Goal: Communication & Community: Answer question/provide support

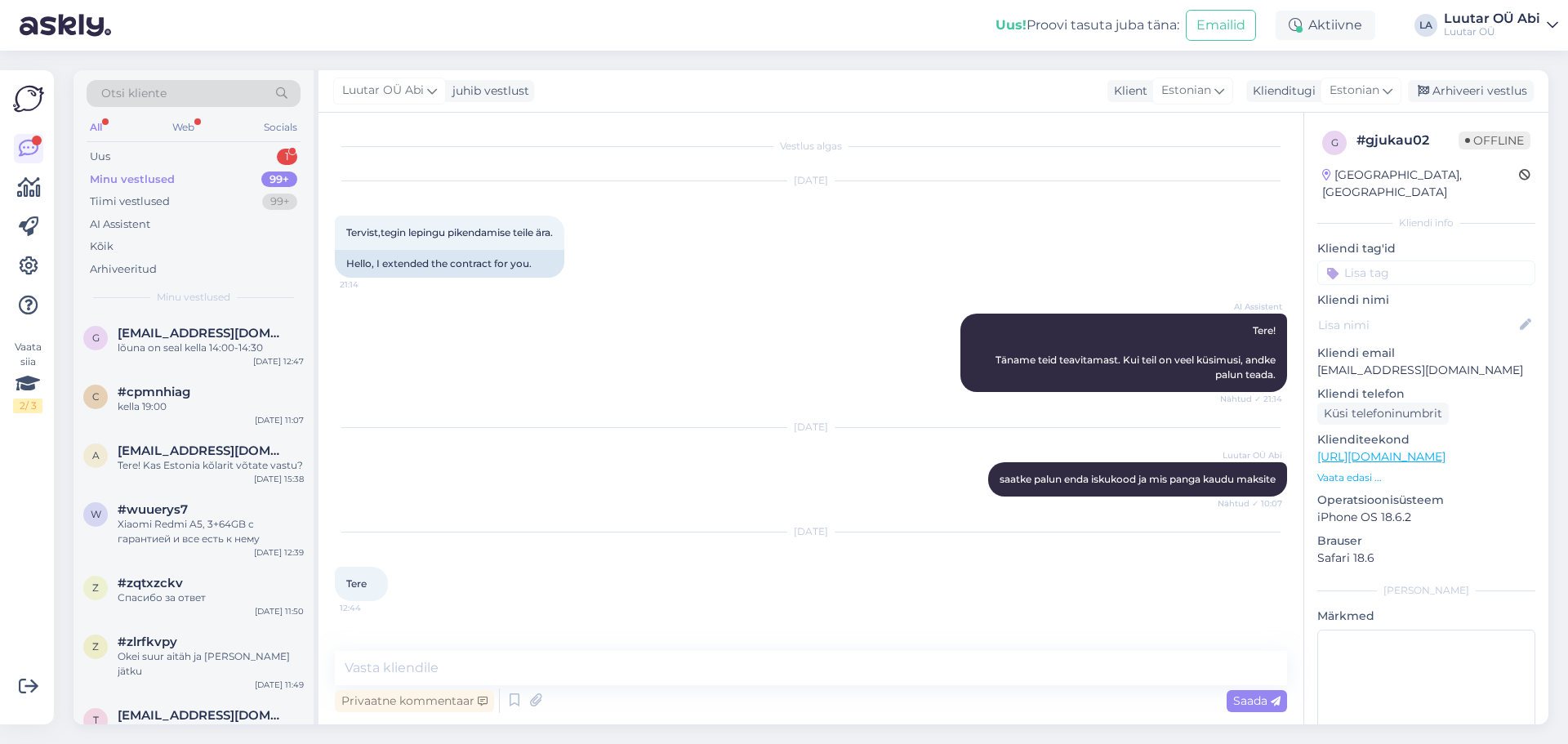
scroll to position [334, 0]
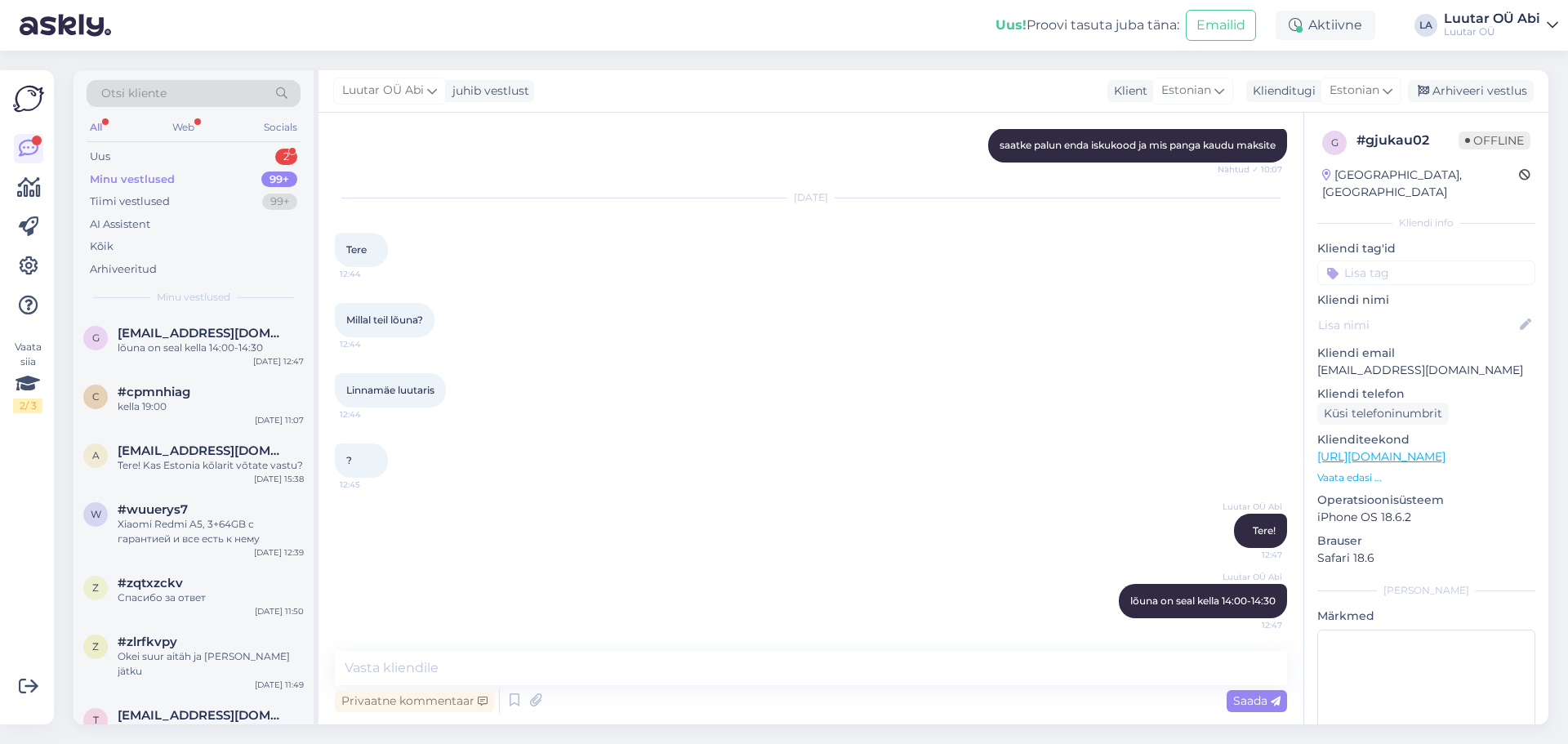
click at [186, 140] on div "Otsi kliente All Web Socials Uus 2 Minu vestlused 99+ Tiimi vestlused 99+ AI As…" at bounding box center [194, 193] width 240 height 244
click at [203, 150] on div "Uus 2" at bounding box center [194, 156] width 214 height 22
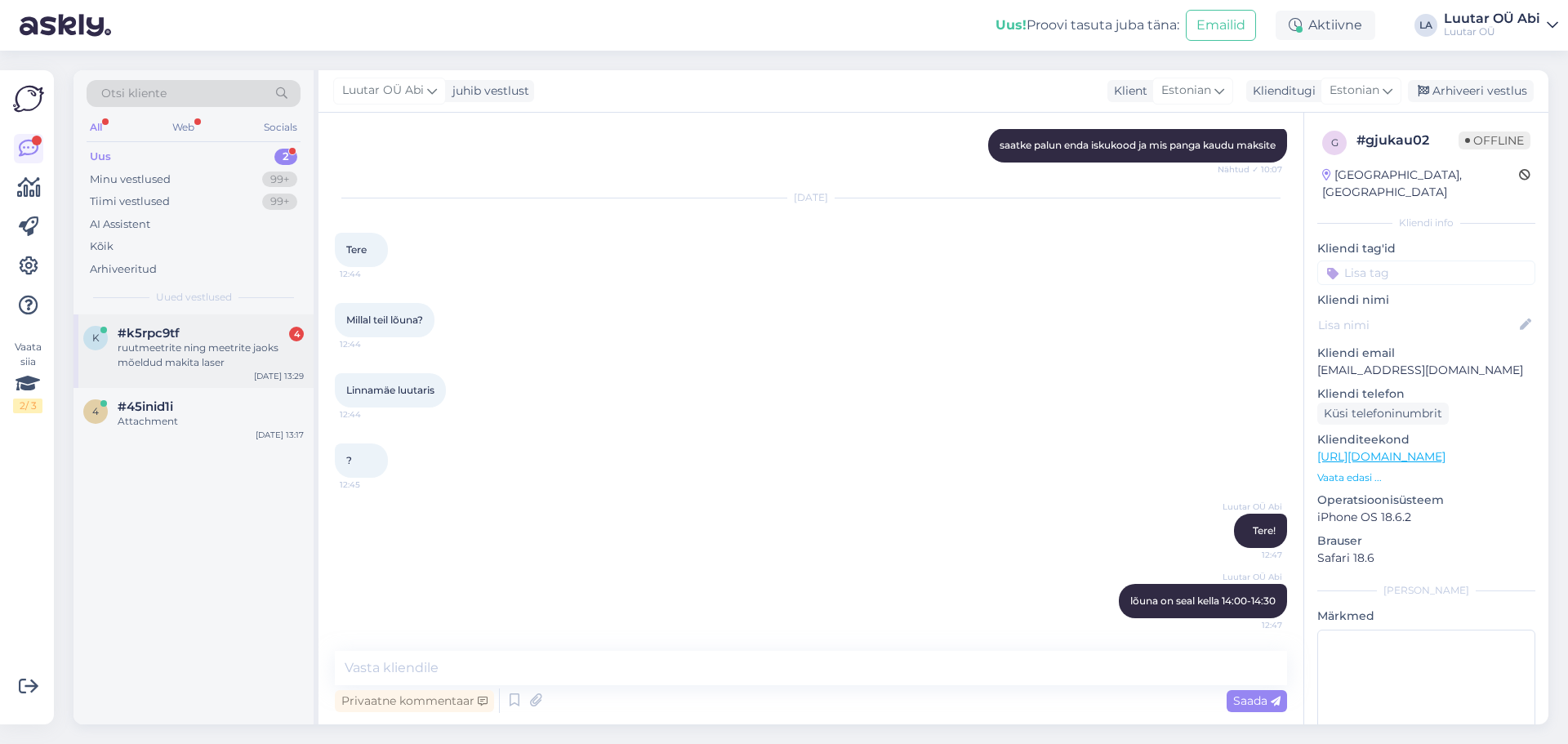
click at [242, 360] on div "ruutmeetrite ning meetrite jaoks mõeldud makita laser" at bounding box center [210, 355] width 187 height 29
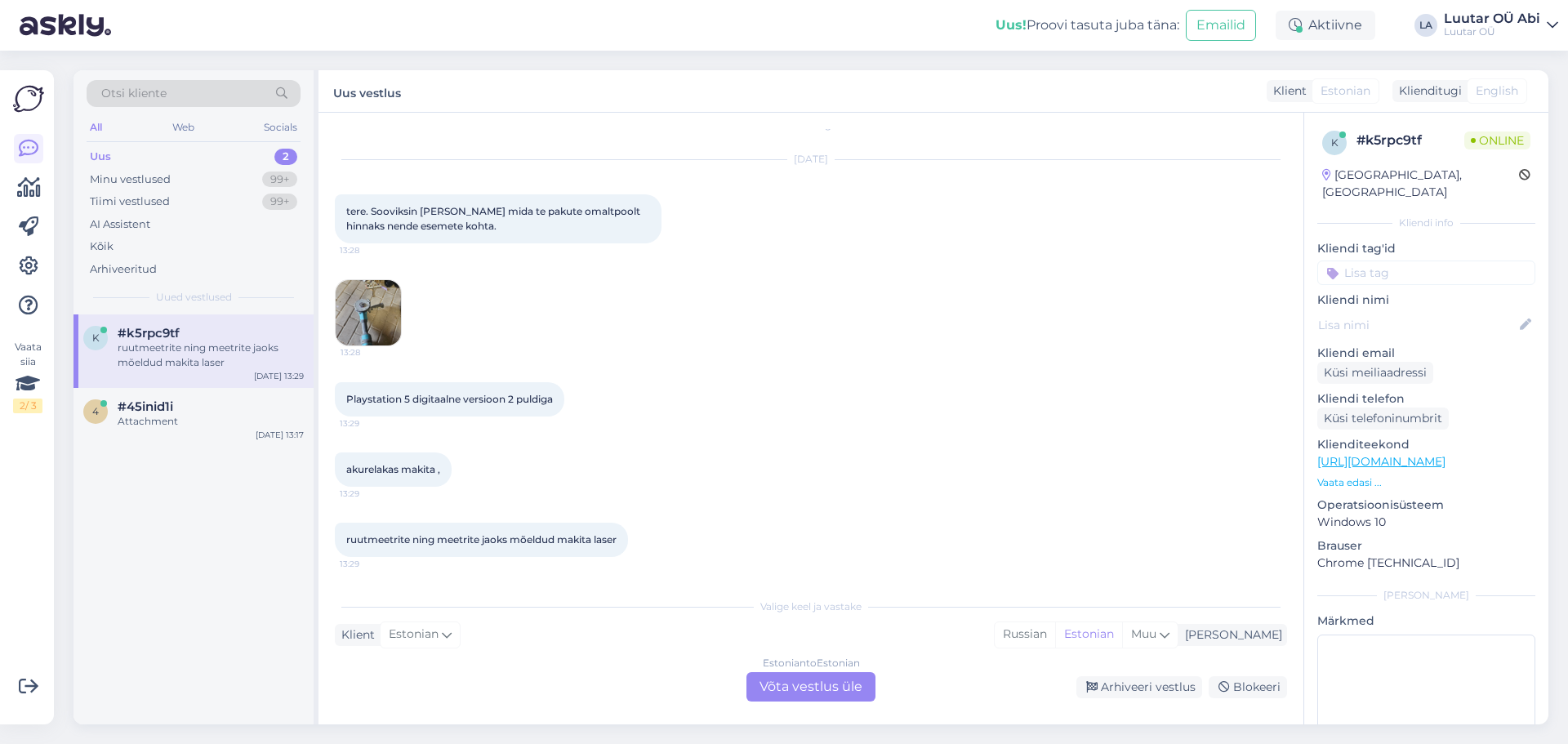
scroll to position [22, 0]
click at [370, 313] on img at bounding box center [368, 313] width 65 height 66
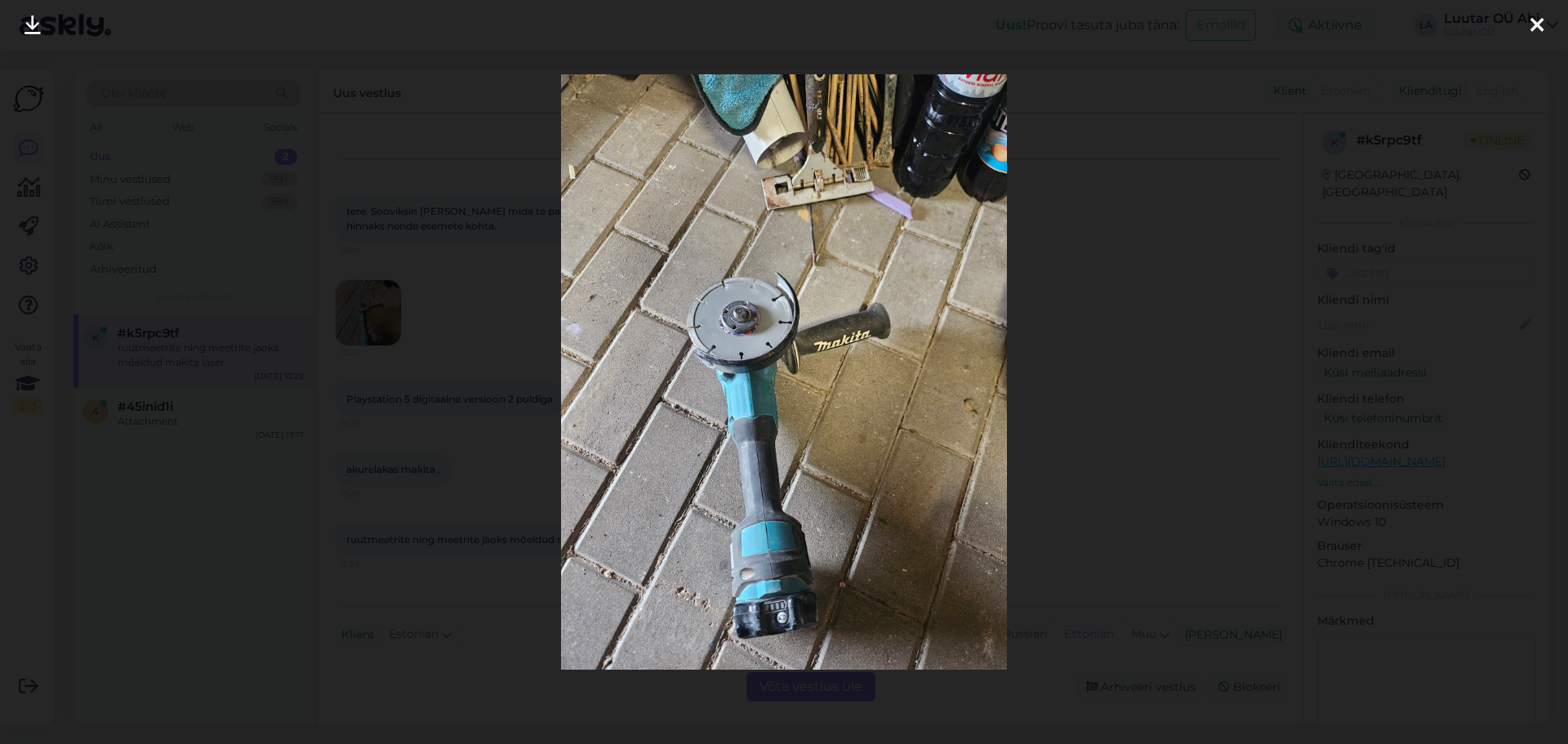
click at [37, 33] on icon at bounding box center [32, 26] width 17 height 22
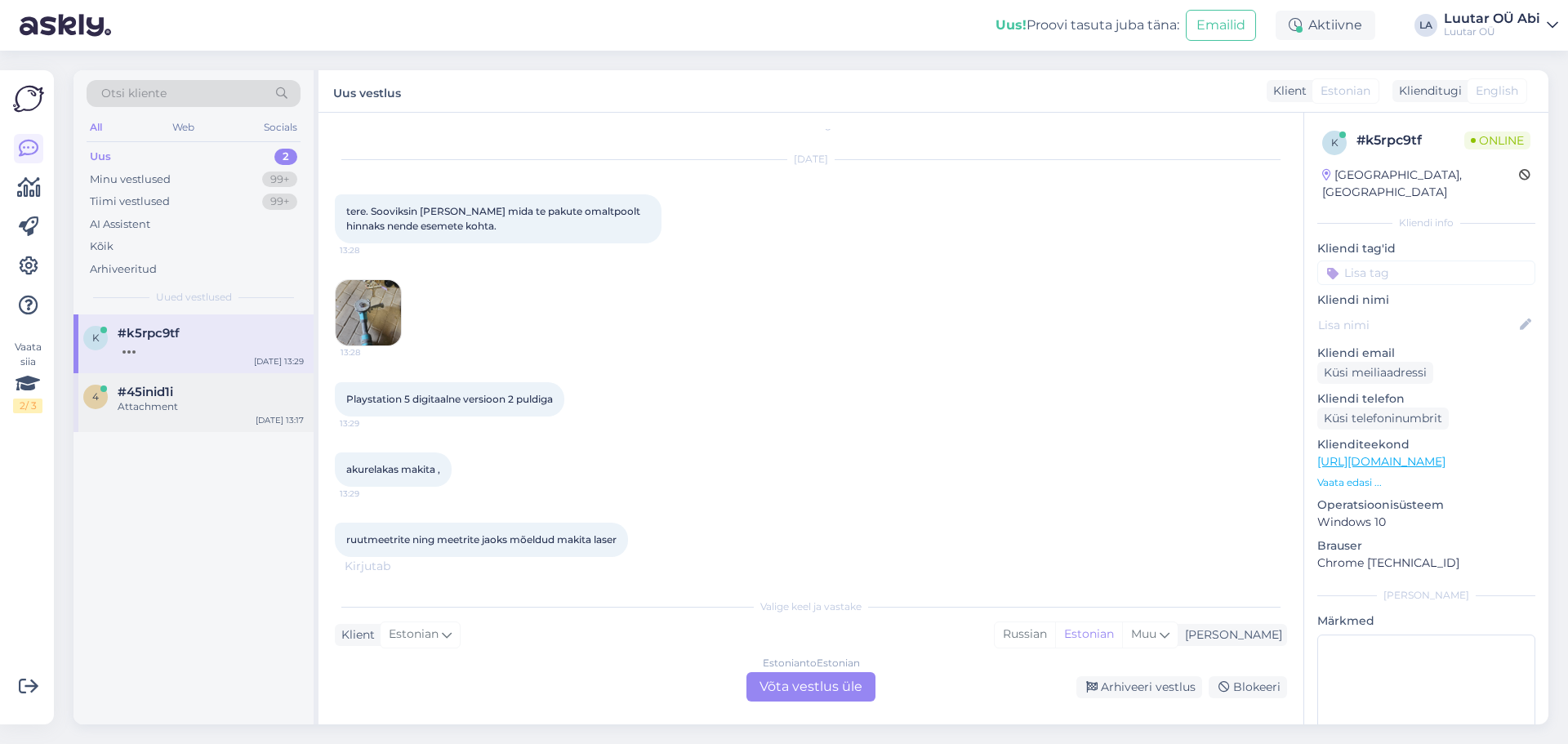
click at [257, 407] on div "Attachment" at bounding box center [210, 407] width 187 height 15
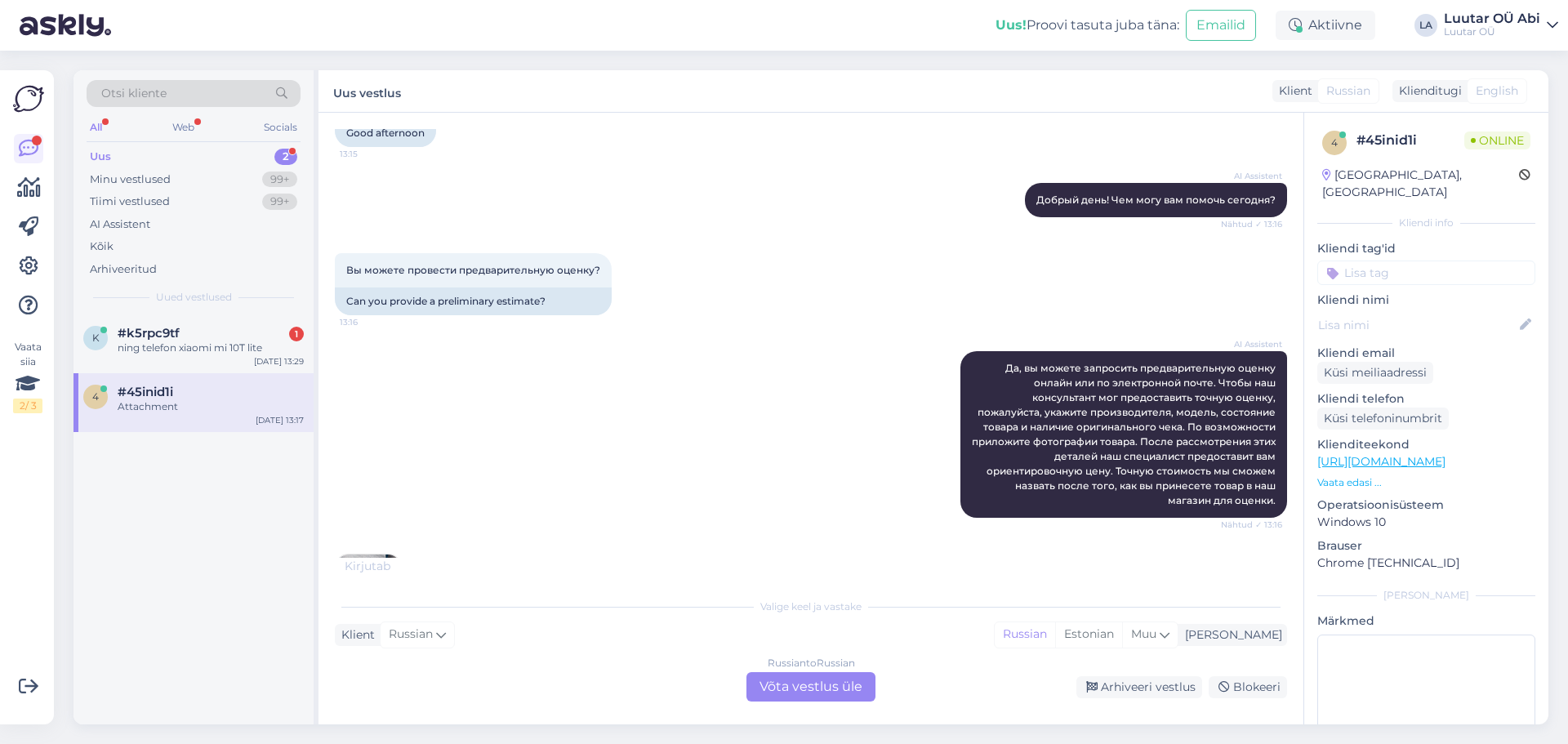
scroll to position [315, 0]
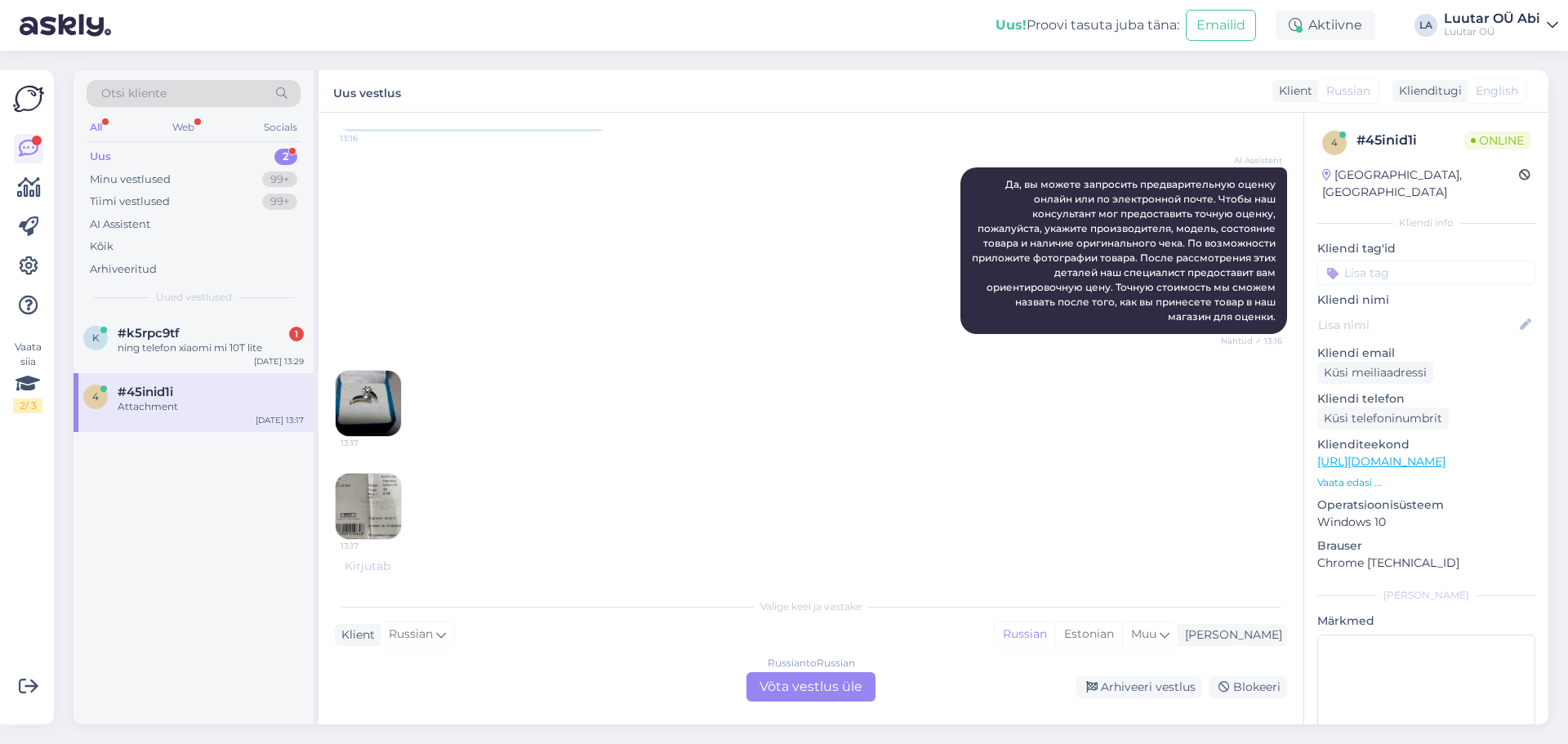
click at [380, 426] on img at bounding box center [368, 403] width 65 height 66
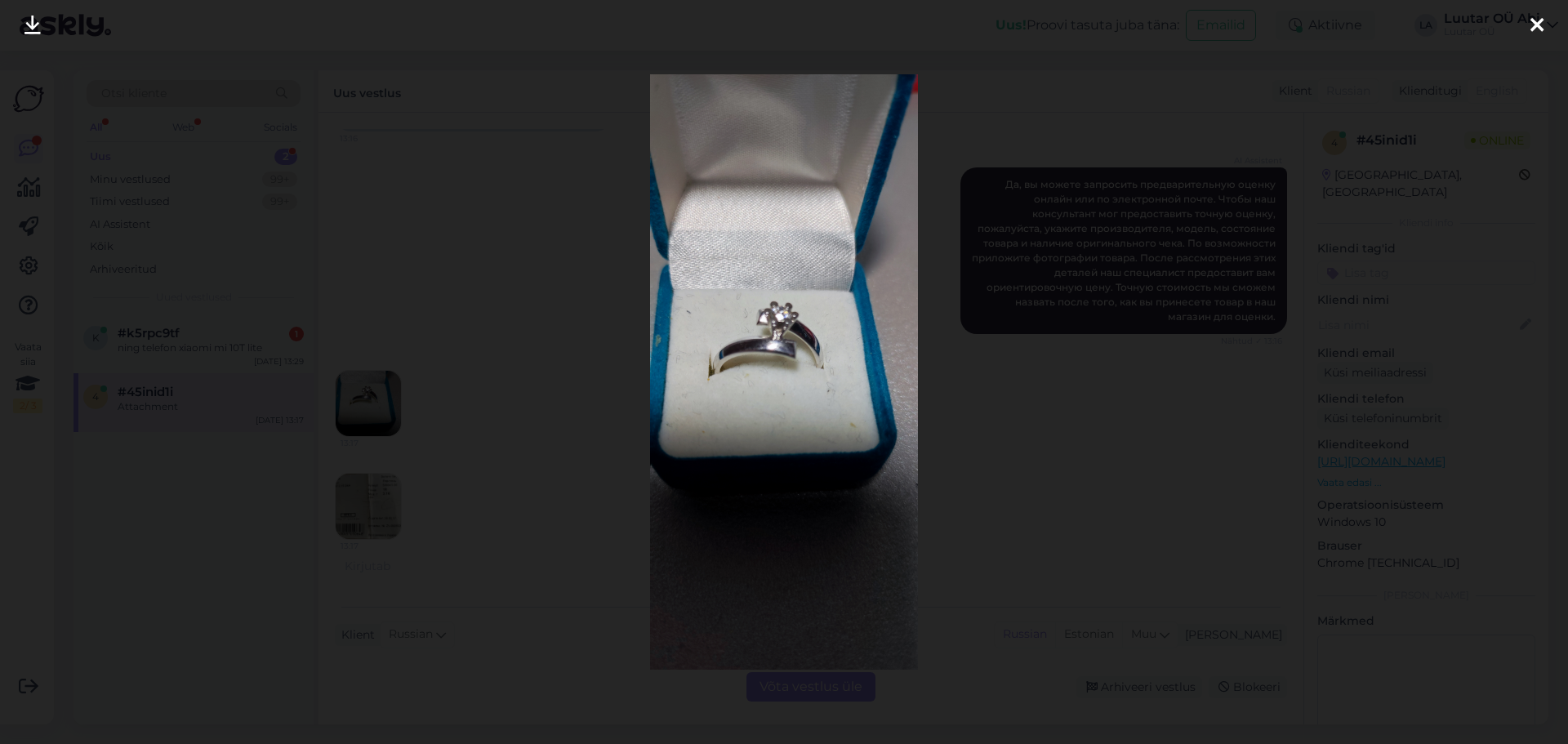
click at [19, 27] on link at bounding box center [32, 25] width 36 height 52
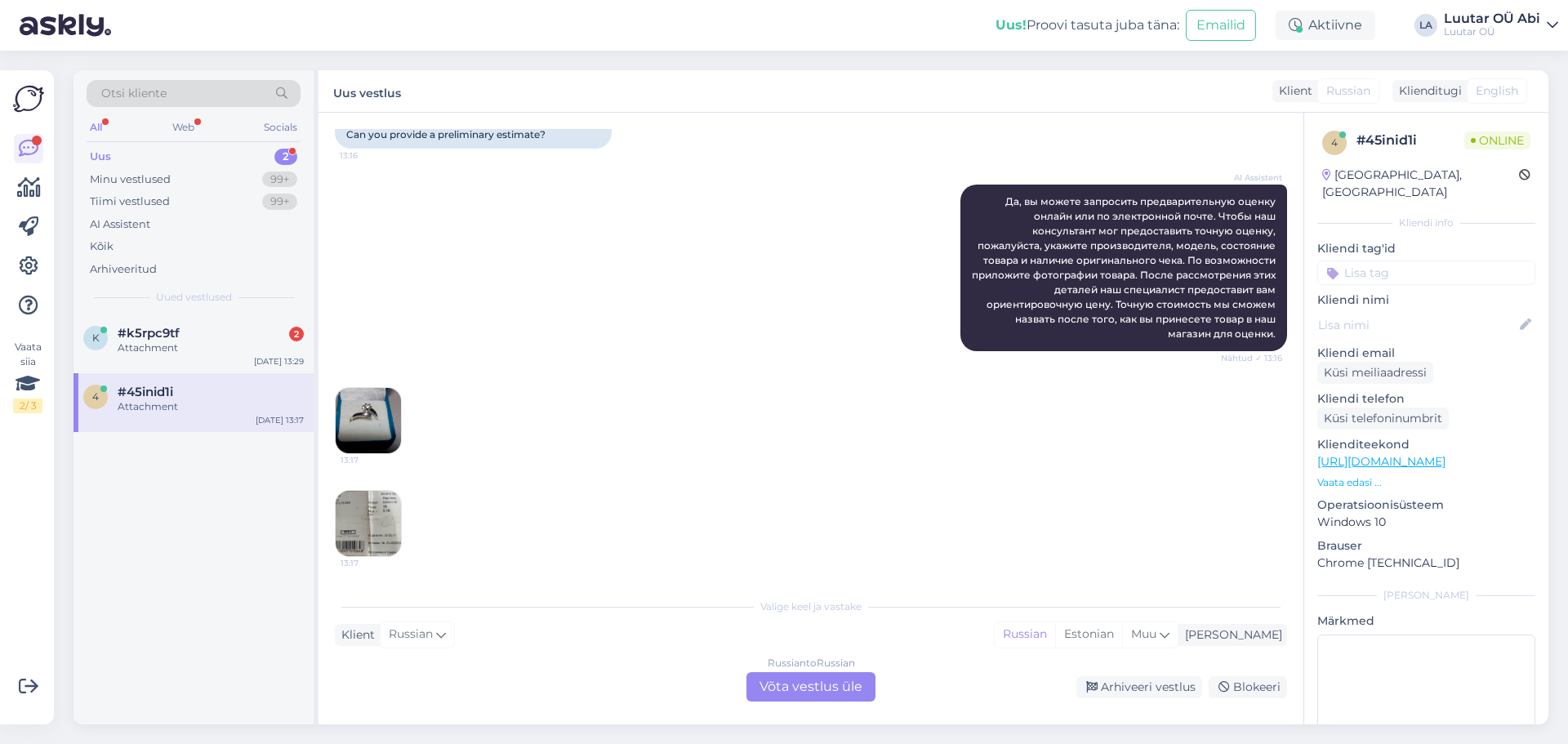
click at [350, 524] on img at bounding box center [368, 523] width 65 height 66
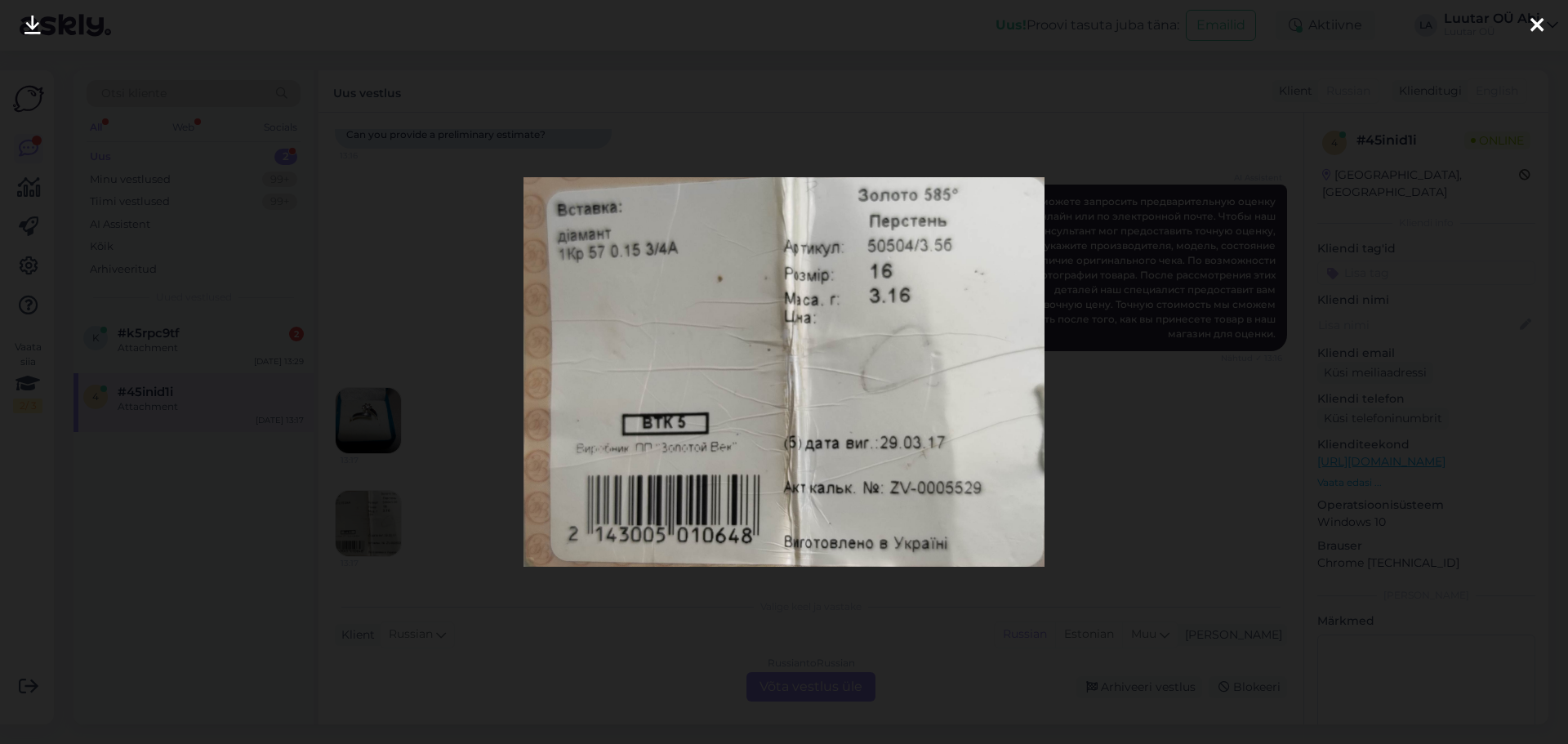
click at [27, 22] on icon at bounding box center [32, 26] width 17 height 22
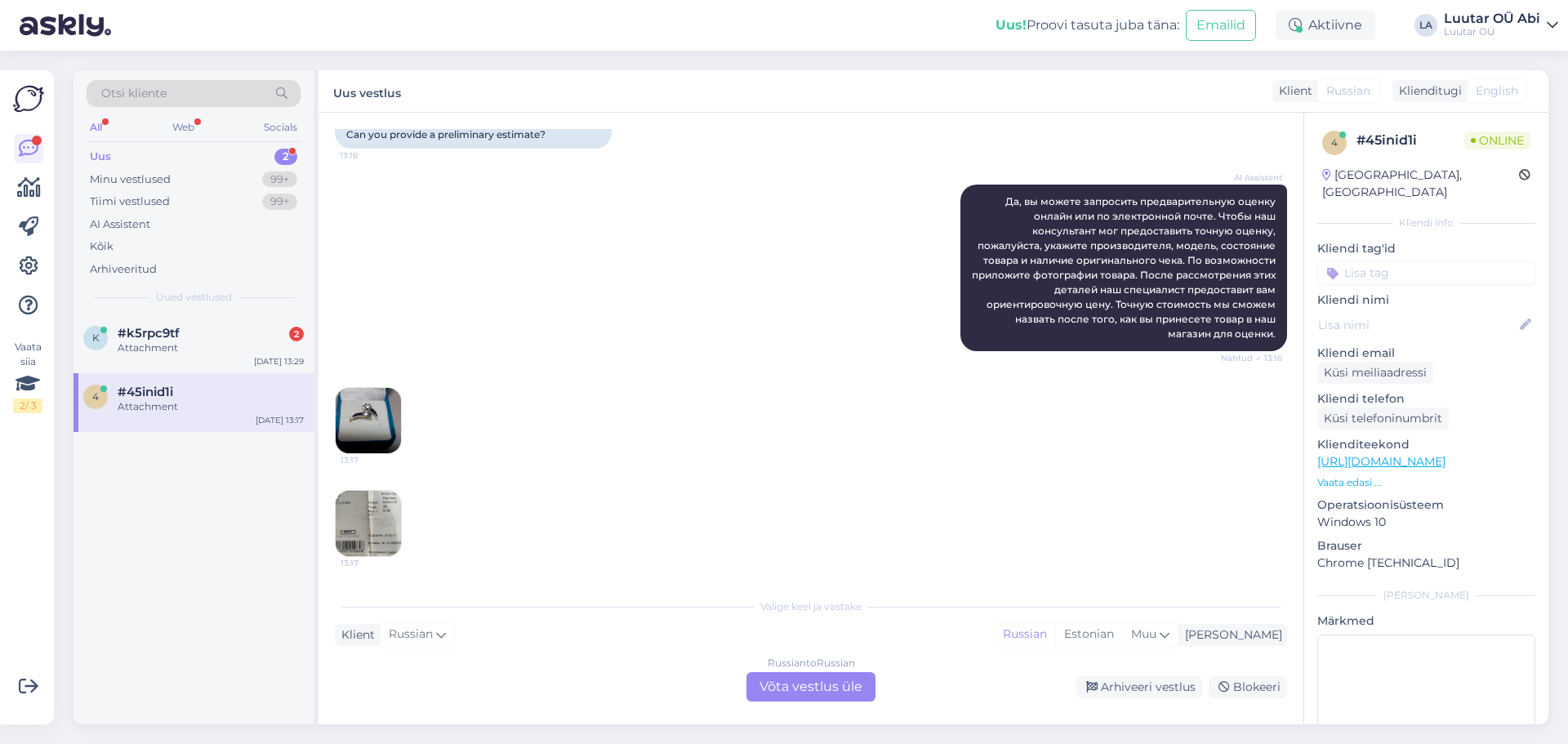
click at [585, 361] on div "AI Assistent Да, вы можете запросить предварительную оценку онлайн или по элект…" at bounding box center [811, 267] width 952 height 202
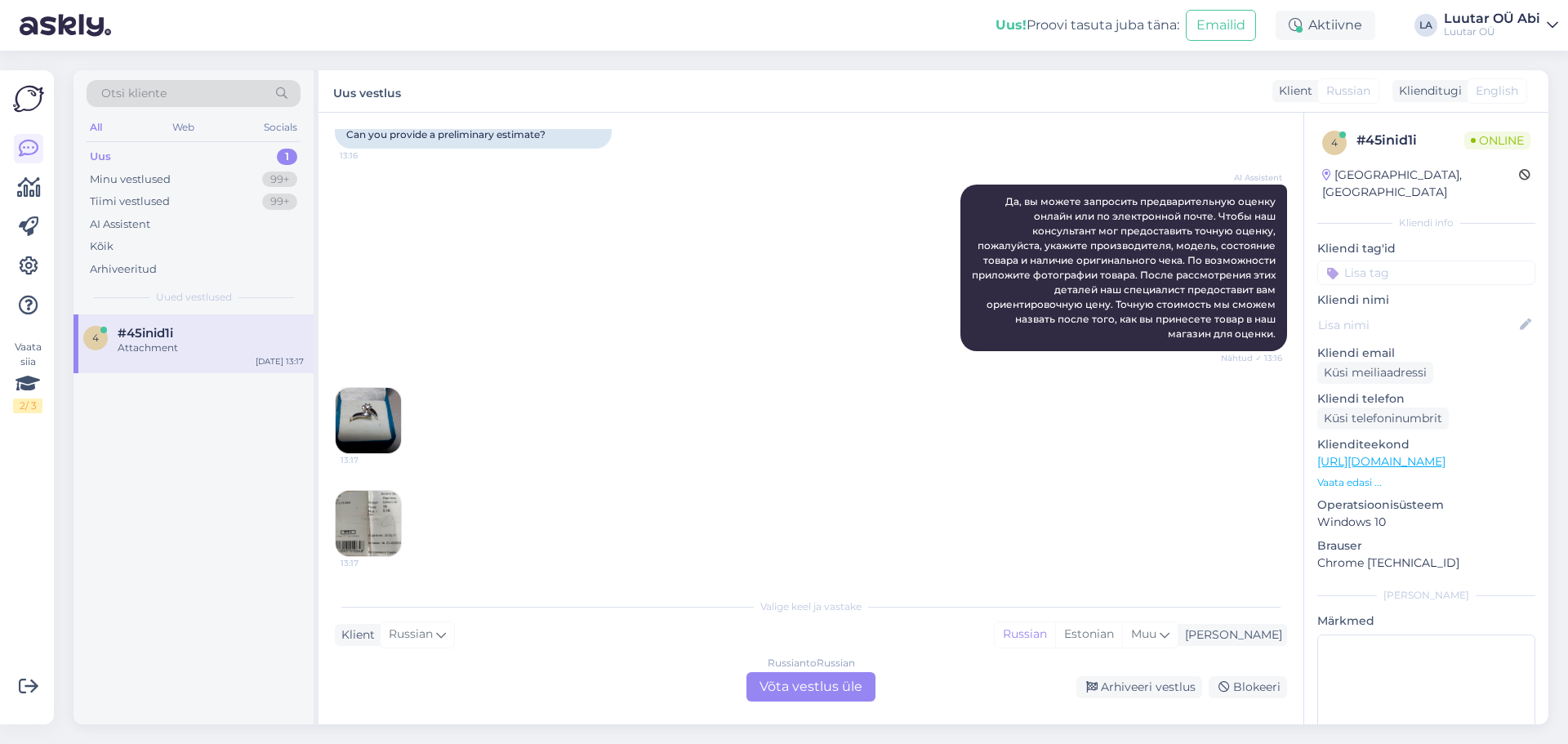
click at [778, 398] on div "13:17 13:17" at bounding box center [811, 472] width 952 height 206
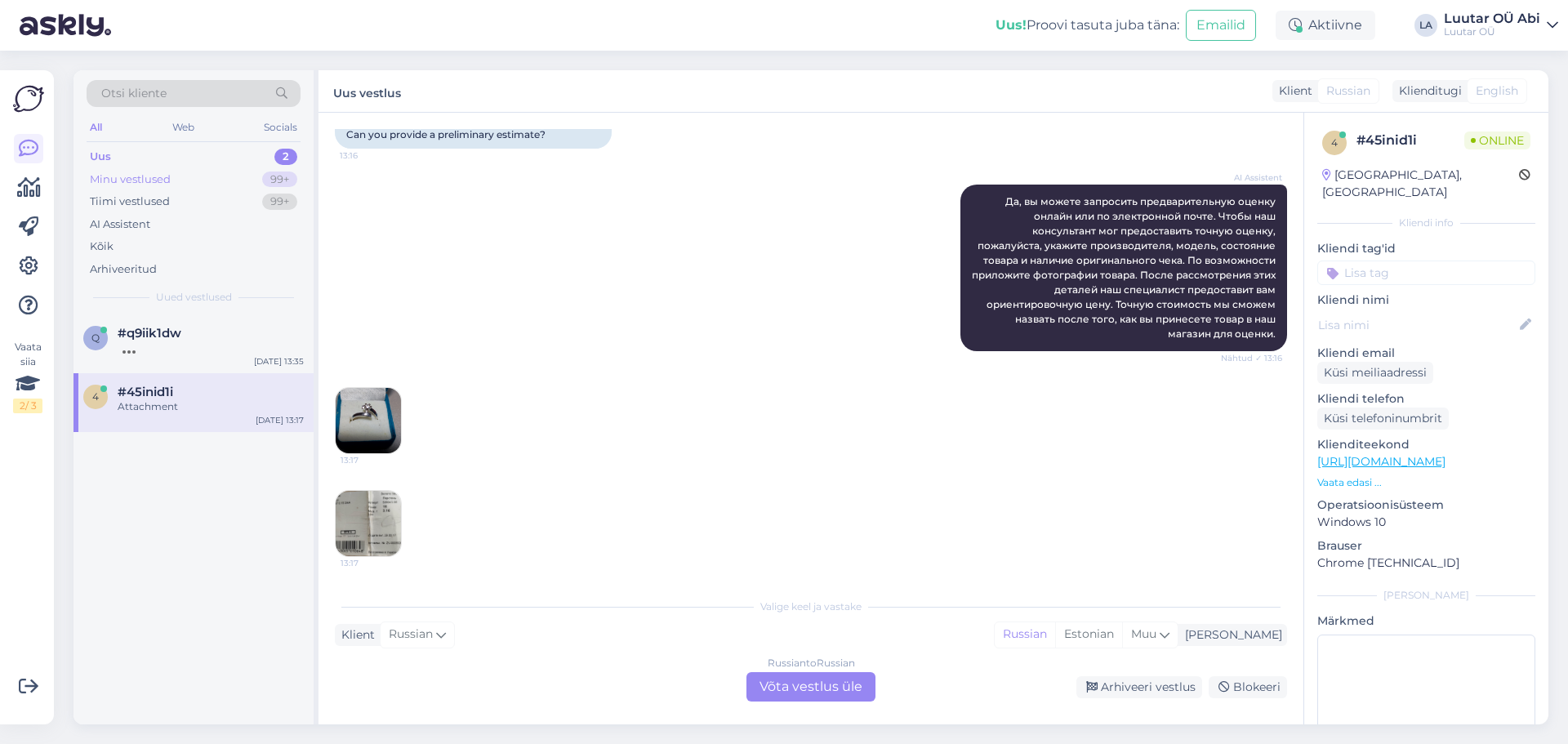
click at [209, 172] on div "Minu vestlused 99+" at bounding box center [194, 179] width 214 height 22
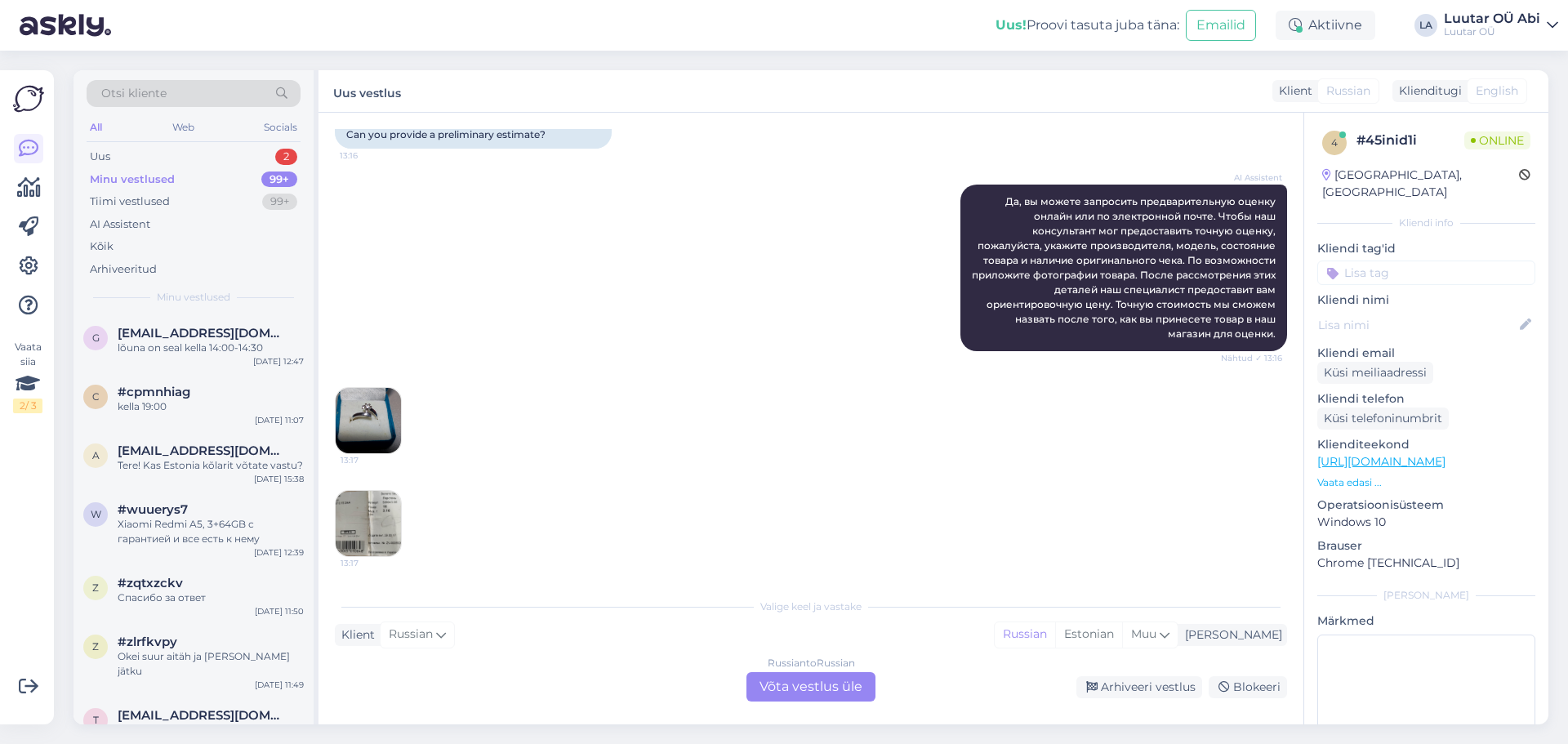
click at [245, 177] on div "Minu vestlused 99+" at bounding box center [194, 179] width 214 height 22
click at [245, 156] on div "Uus 2" at bounding box center [194, 156] width 214 height 22
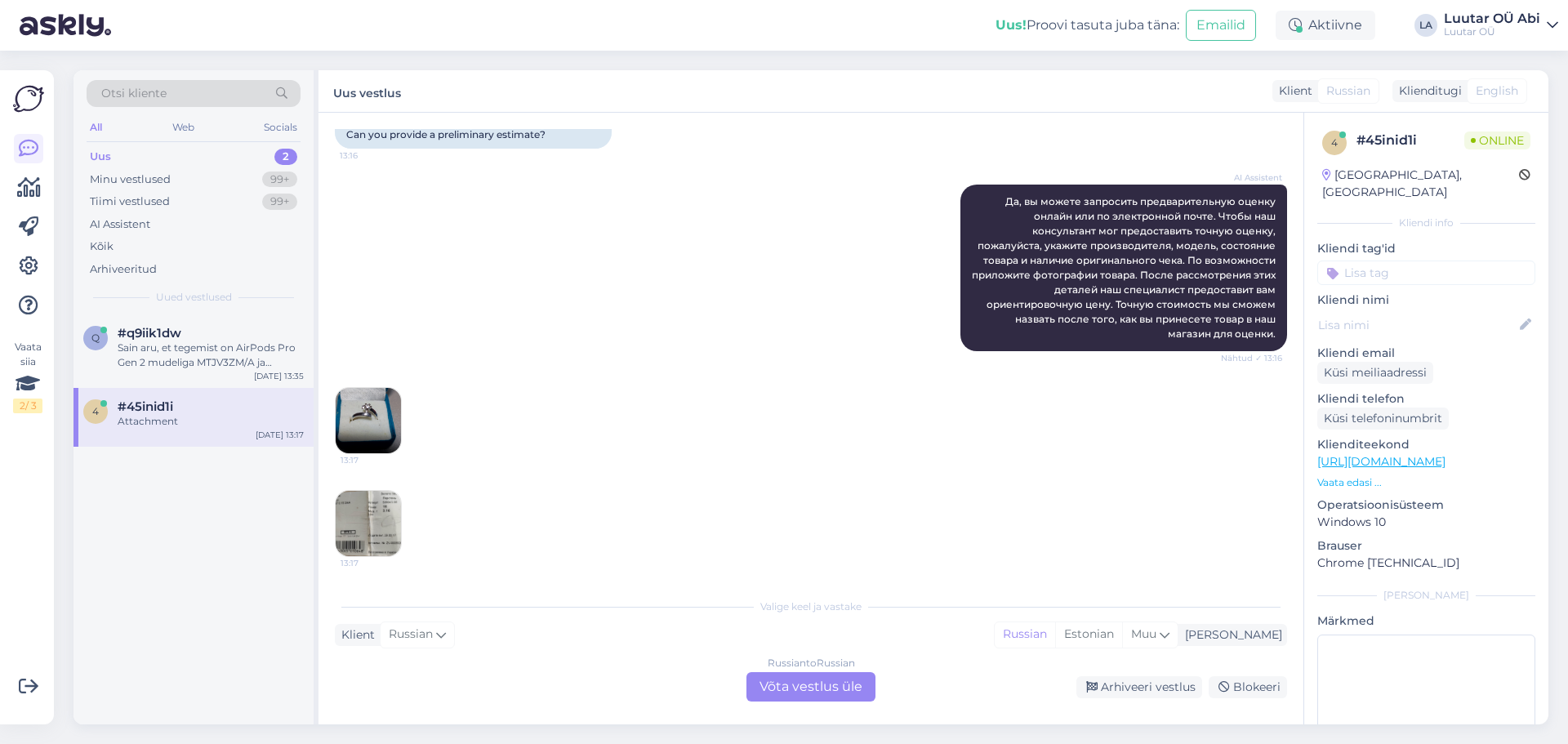
click at [263, 399] on div "4 #45inid1i Attachment [DATE] 13:17" at bounding box center [194, 417] width 240 height 59
click at [661, 473] on div "13:17 13:17" at bounding box center [811, 472] width 952 height 206
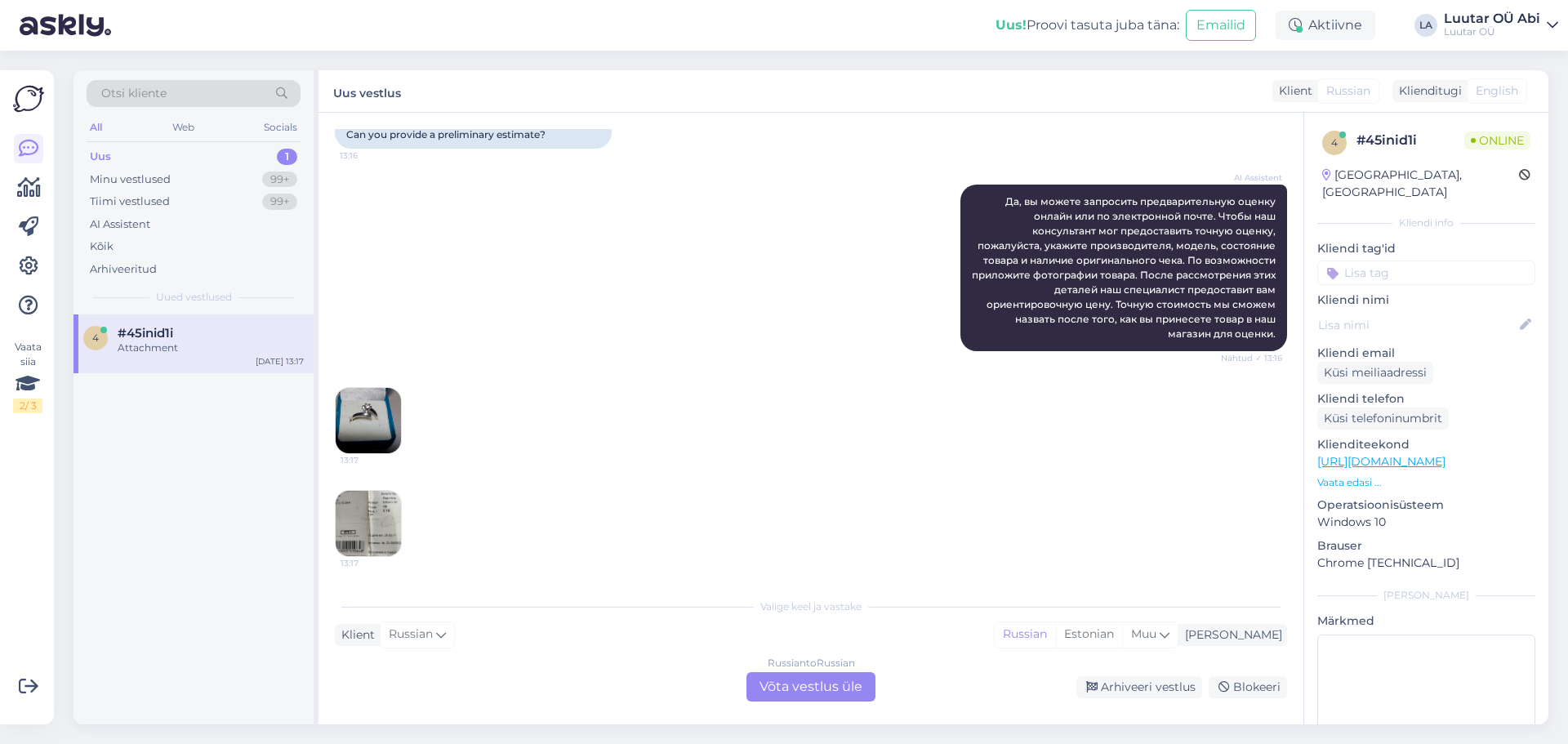
click at [782, 677] on div "Russian to Russian Võta vestlus üle" at bounding box center [811, 687] width 129 height 29
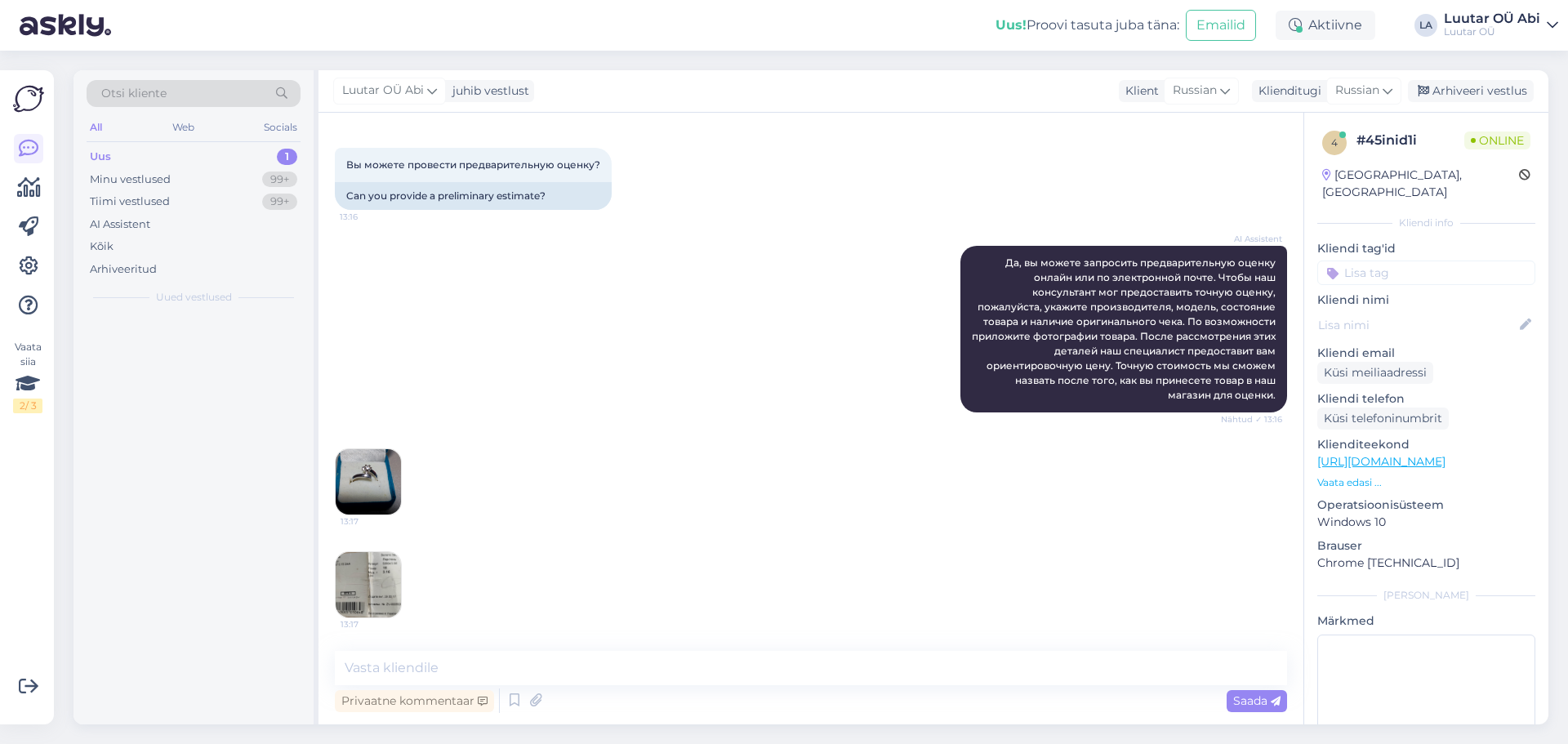
scroll to position [236, 0]
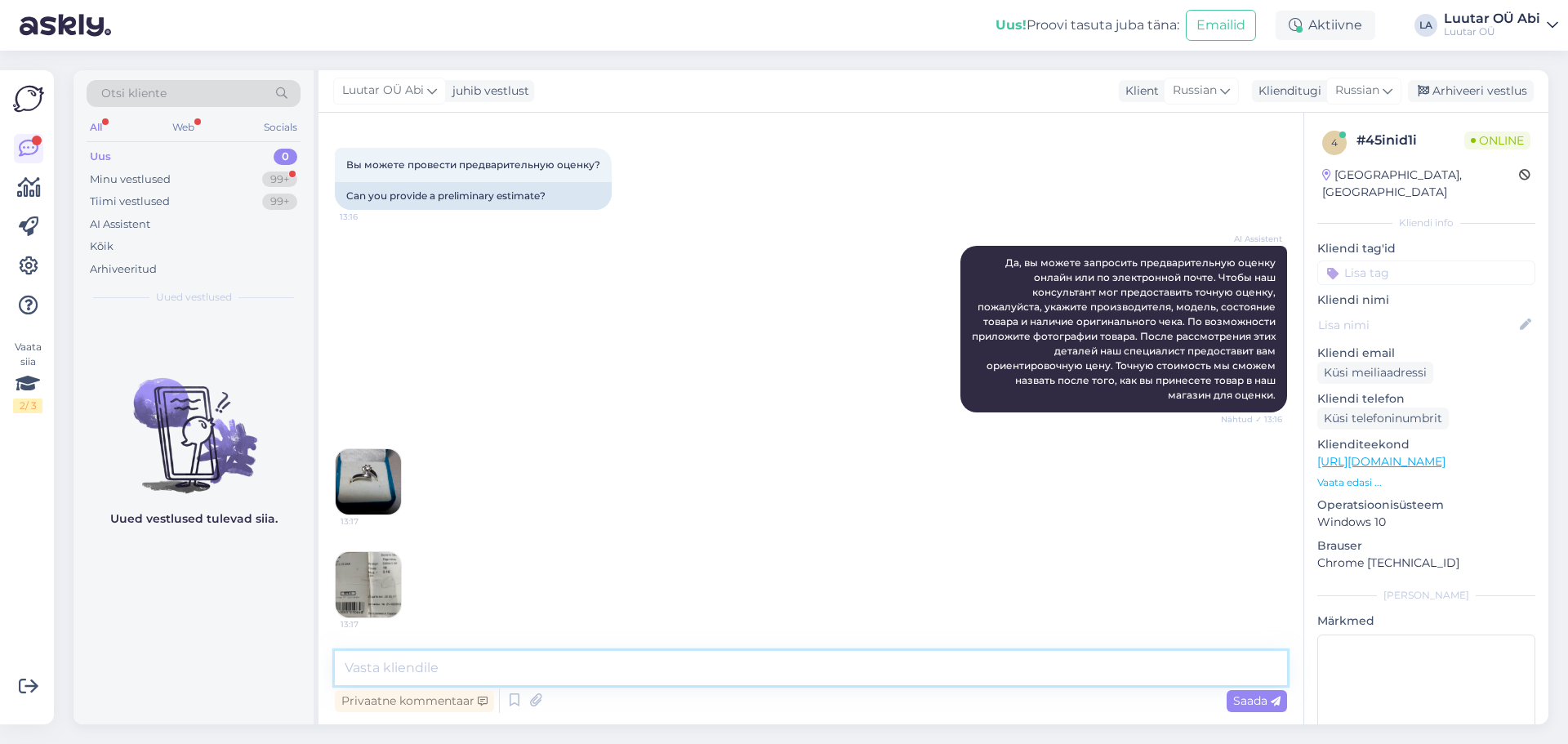
click at [487, 673] on textarea at bounding box center [811, 668] width 952 height 34
paste textarea "56€/g oleks ok"
type textarea "56€/g можем предложить"
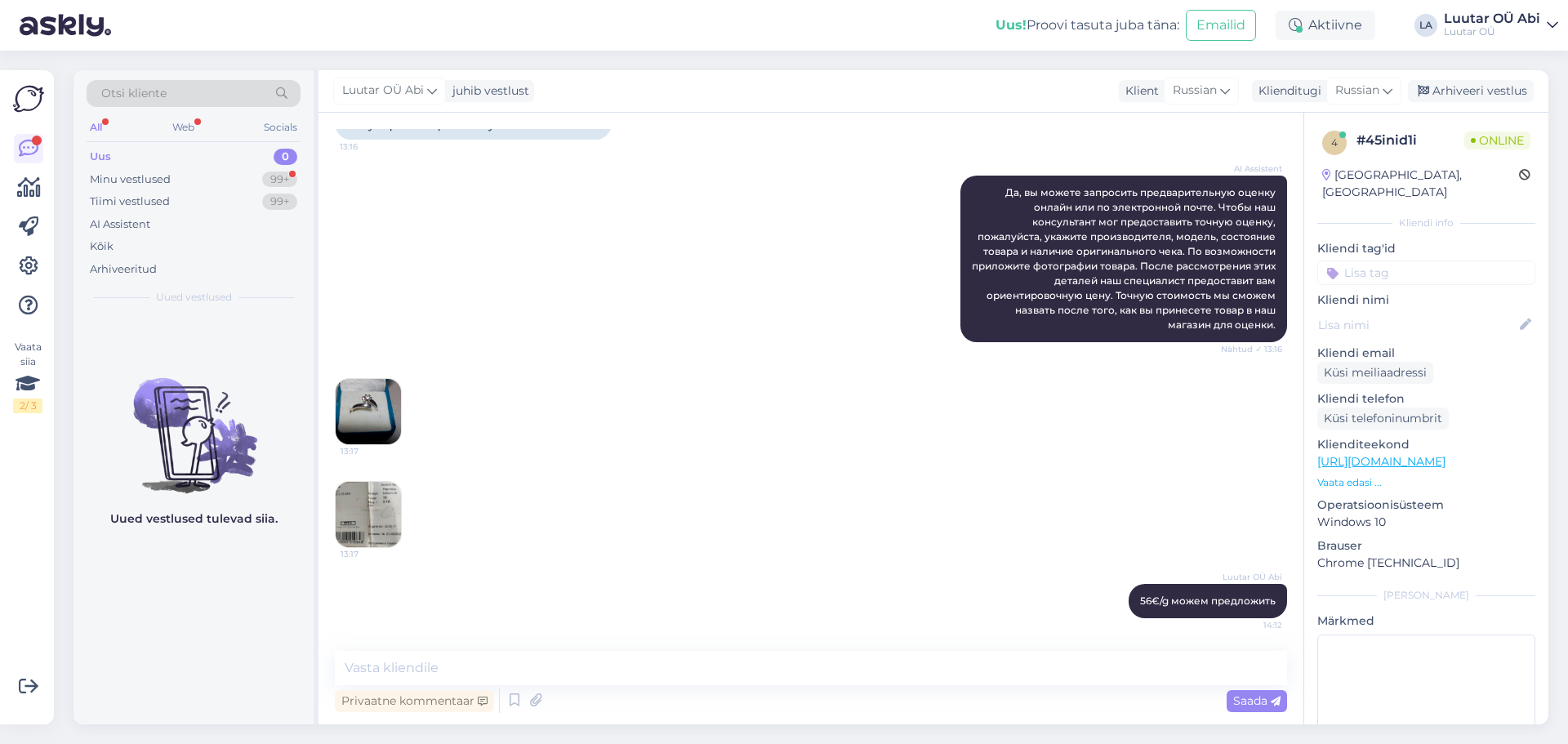
click at [608, 295] on div "AI Assistent Да, вы можете запросить предварительную оценку онлайн или по элект…" at bounding box center [811, 258] width 952 height 202
click at [544, 359] on div "AI Assistent Да, вы можете запросить предварительную оценку онлайн или по элект…" at bounding box center [811, 258] width 952 height 202
click at [231, 181] on div "Minu vestlused 99+" at bounding box center [194, 179] width 214 height 22
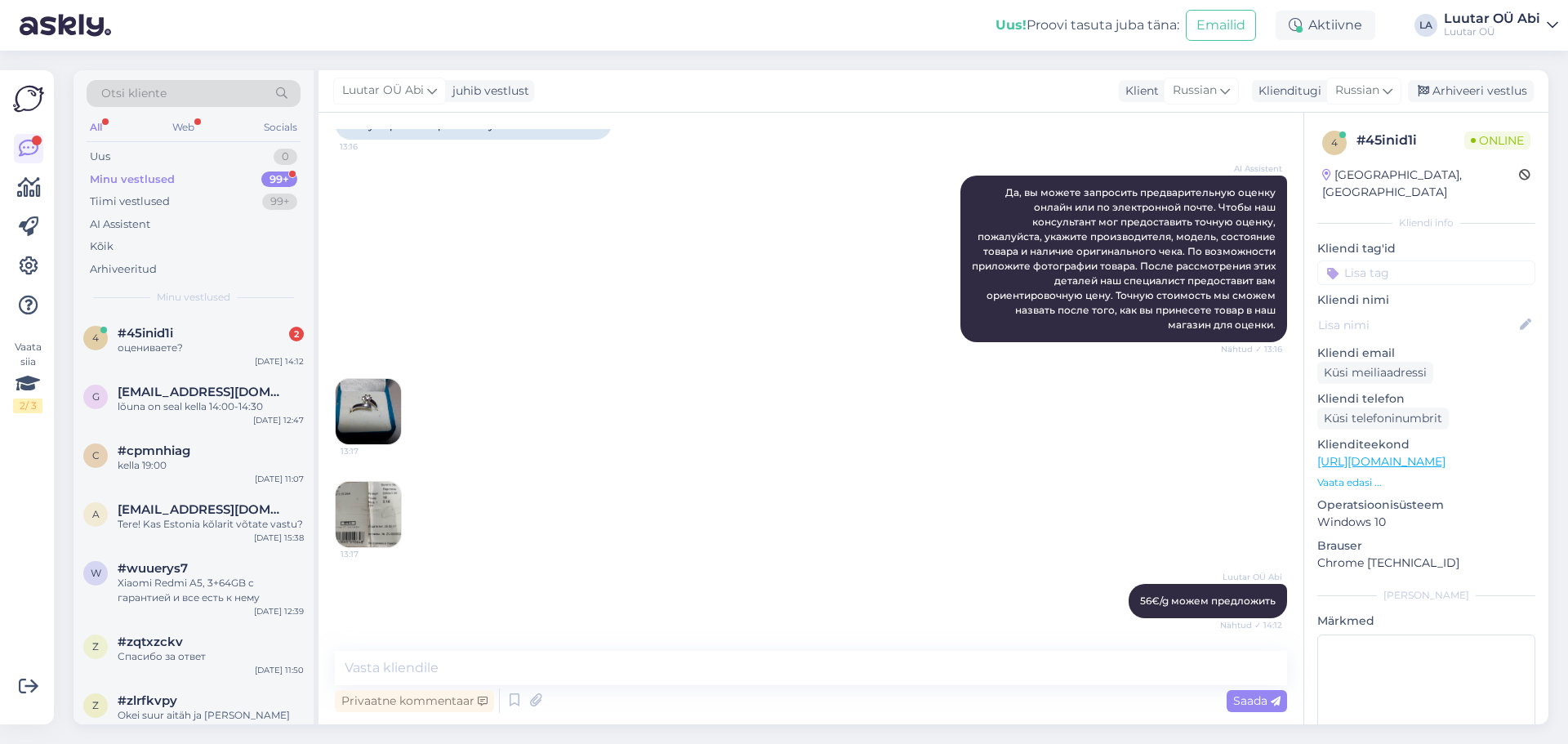
scroll to position [447, 0]
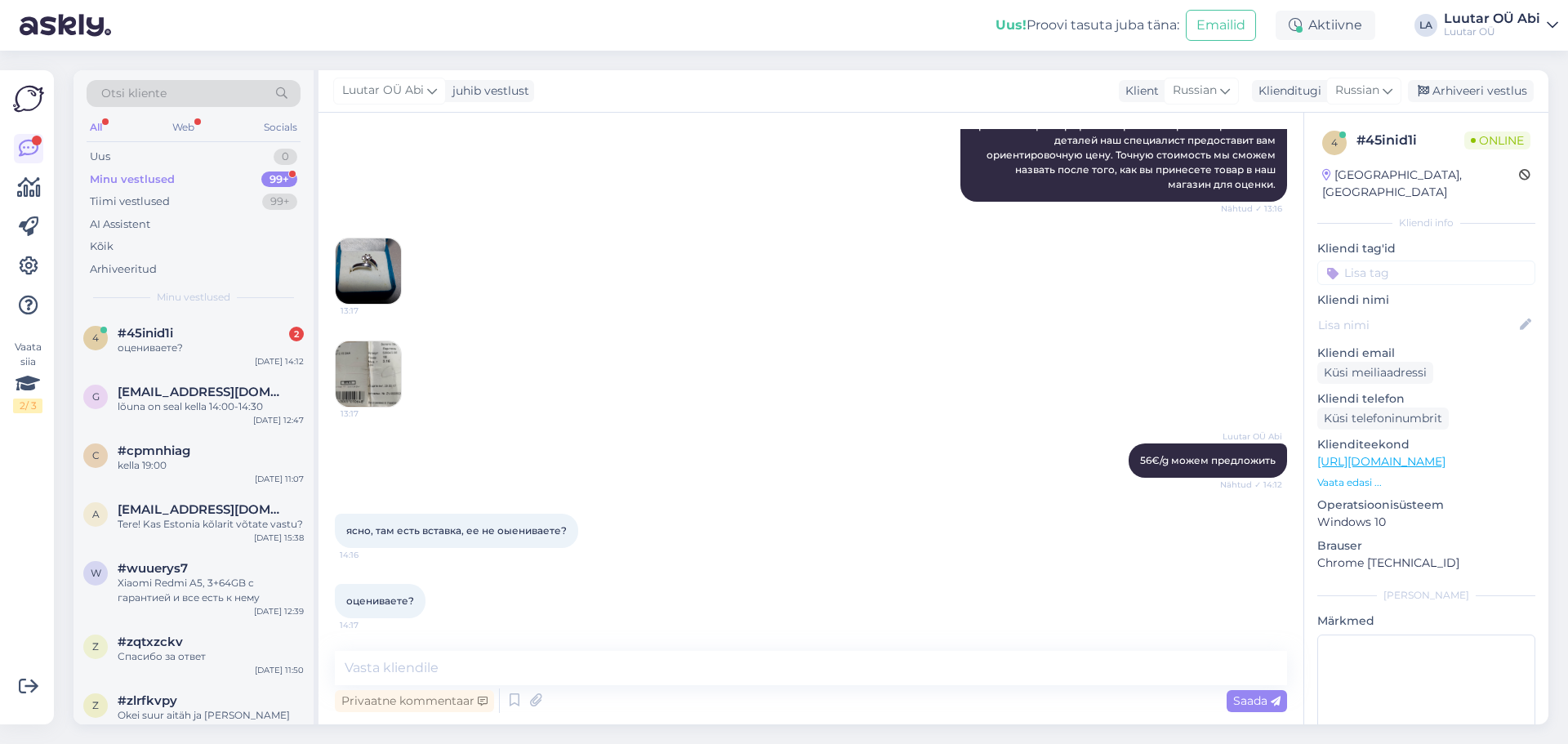
click at [669, 488] on div "Luutar OÜ Abi 56€/g можем предложить Nähtud ✓ 14:12" at bounding box center [811, 460] width 952 height 70
click at [743, 515] on div "ясно, там есть вставка, ее не оыениваете? 14:16" at bounding box center [811, 531] width 952 height 70
click at [251, 321] on div "4 #45inid1i 2 оцениваете? [DATE] 14:12" at bounding box center [194, 344] width 240 height 59
click at [500, 686] on div "Privaatne kommentaar Saada" at bounding box center [811, 701] width 952 height 31
click at [502, 669] on textarea at bounding box center [811, 668] width 952 height 34
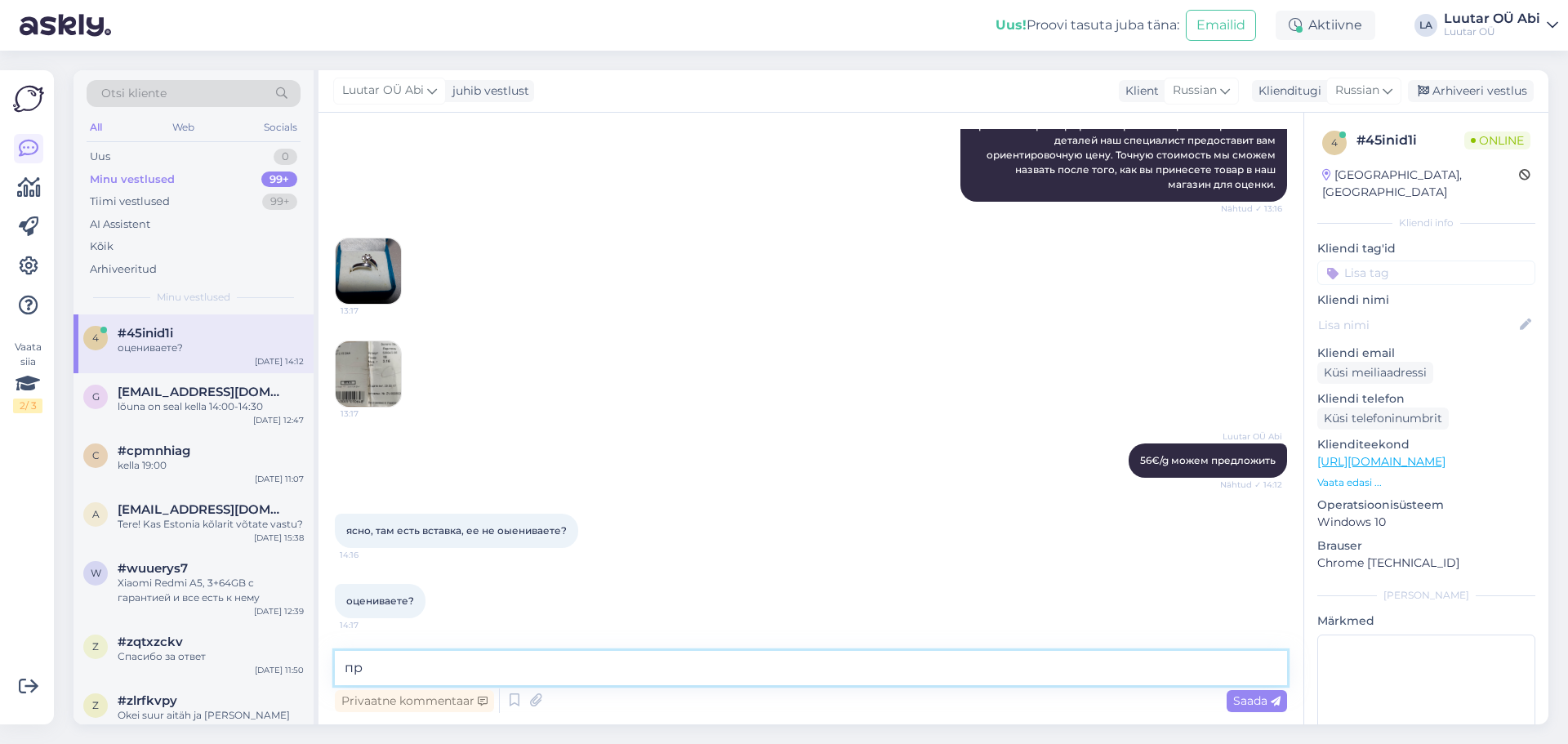
type textarea "п"
drag, startPoint x: 761, startPoint y: 669, endPoint x: 724, endPoint y: 385, distance: 286.4
click at [724, 385] on div "13:17 13:17" at bounding box center [811, 323] width 952 height 206
click at [762, 670] on textarea "в ближайшем представительстве [PERSON_NAME] смогут более точно оченить" at bounding box center [811, 668] width 952 height 34
click at [832, 663] on textarea "в ближайшем представительстве [PERSON_NAME] смогут более точно оценить" at bounding box center [811, 668] width 952 height 34
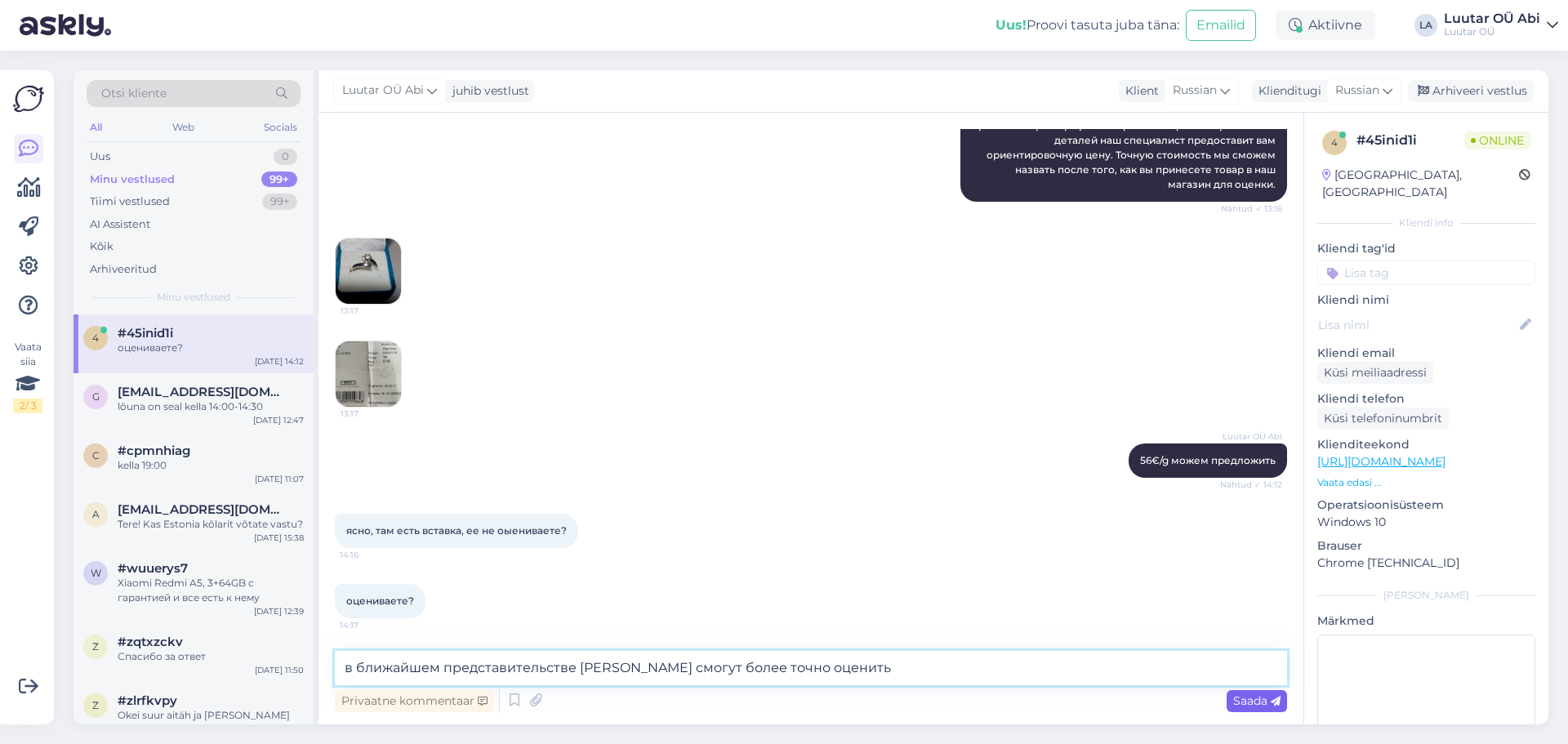
type textarea "в ближайшем представительстве [PERSON_NAME] смогут более точно оценить"
click at [1249, 696] on span "Saada" at bounding box center [1257, 700] width 47 height 15
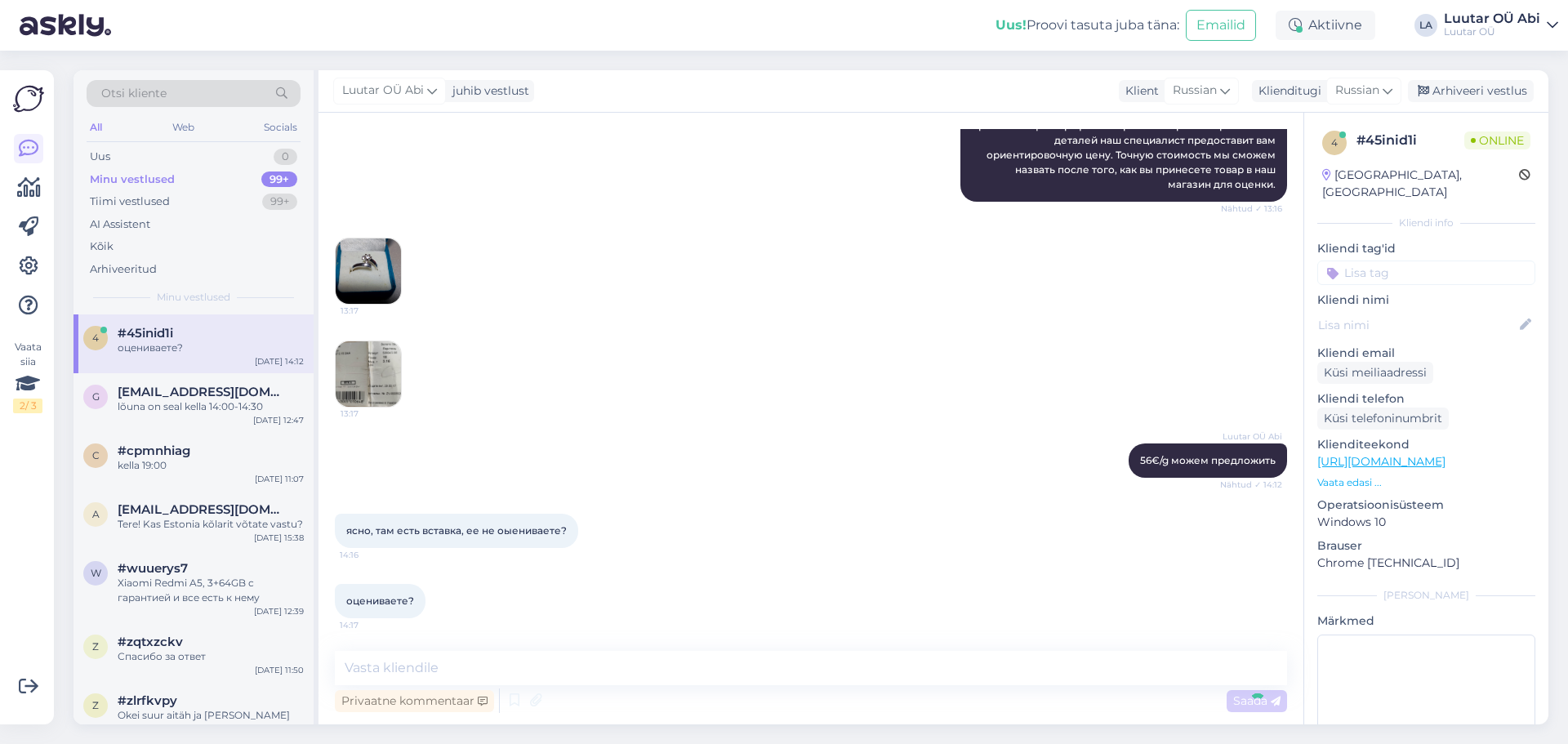
scroll to position [532, 0]
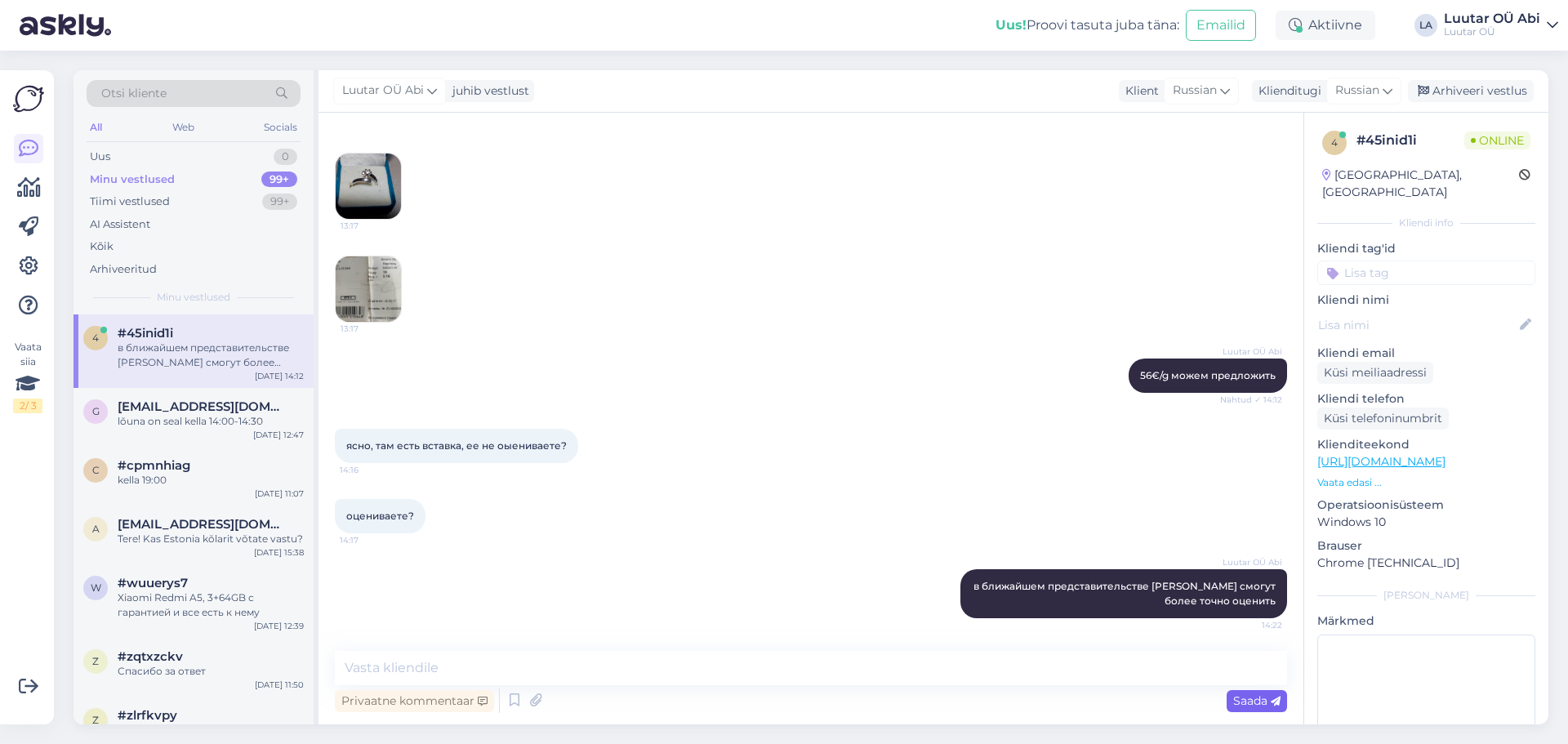
drag, startPoint x: 1249, startPoint y: 696, endPoint x: 1241, endPoint y: 692, distance: 8.9
click at [1242, 692] on div "Saada" at bounding box center [1257, 701] width 61 height 22
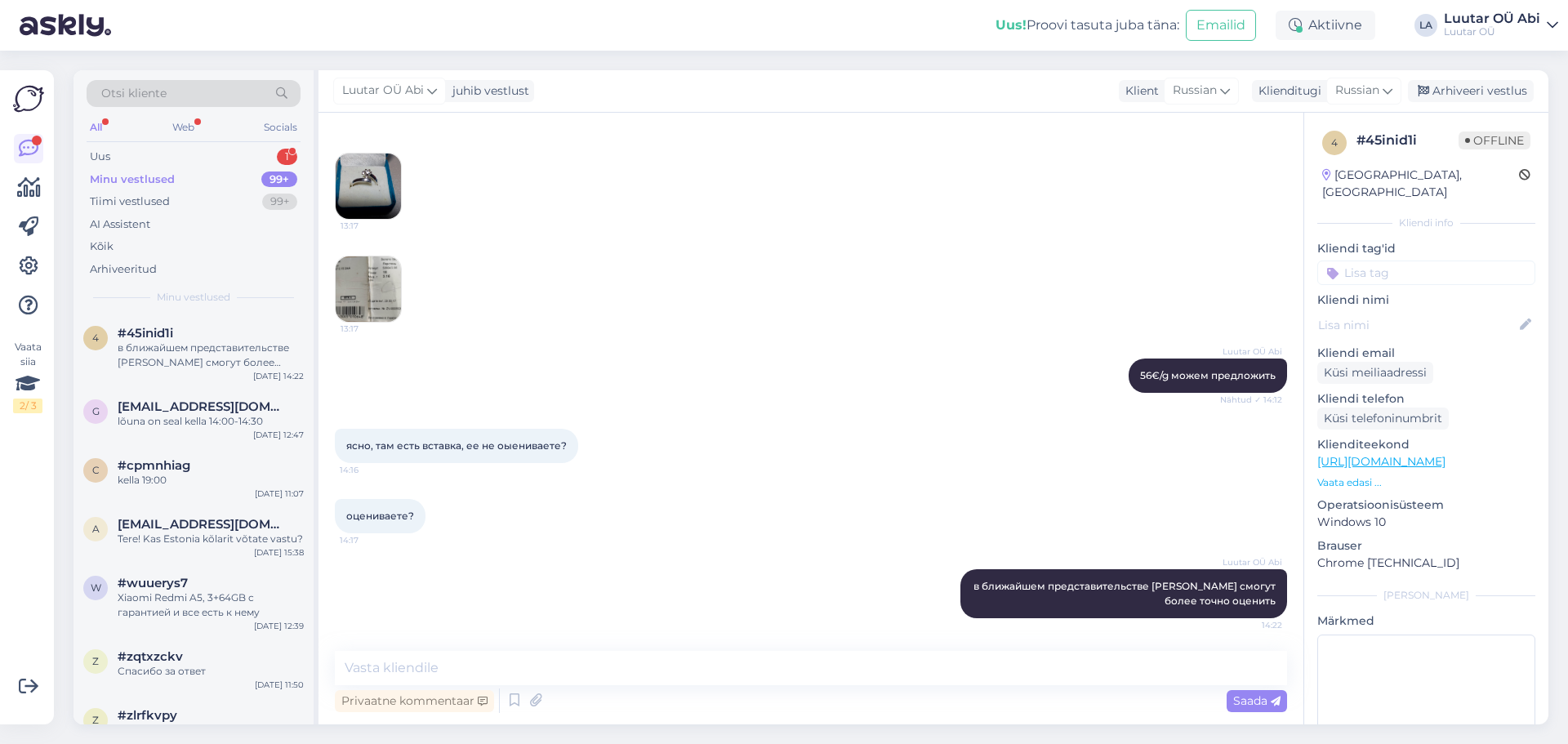
click at [210, 145] on div "Otsi kliente All Web Socials Uus 1 Minu vestlused 99+ Tiimi vestlused 99+ AI As…" at bounding box center [194, 193] width 240 height 244
click at [244, 155] on div "Uus 1" at bounding box center [194, 156] width 214 height 22
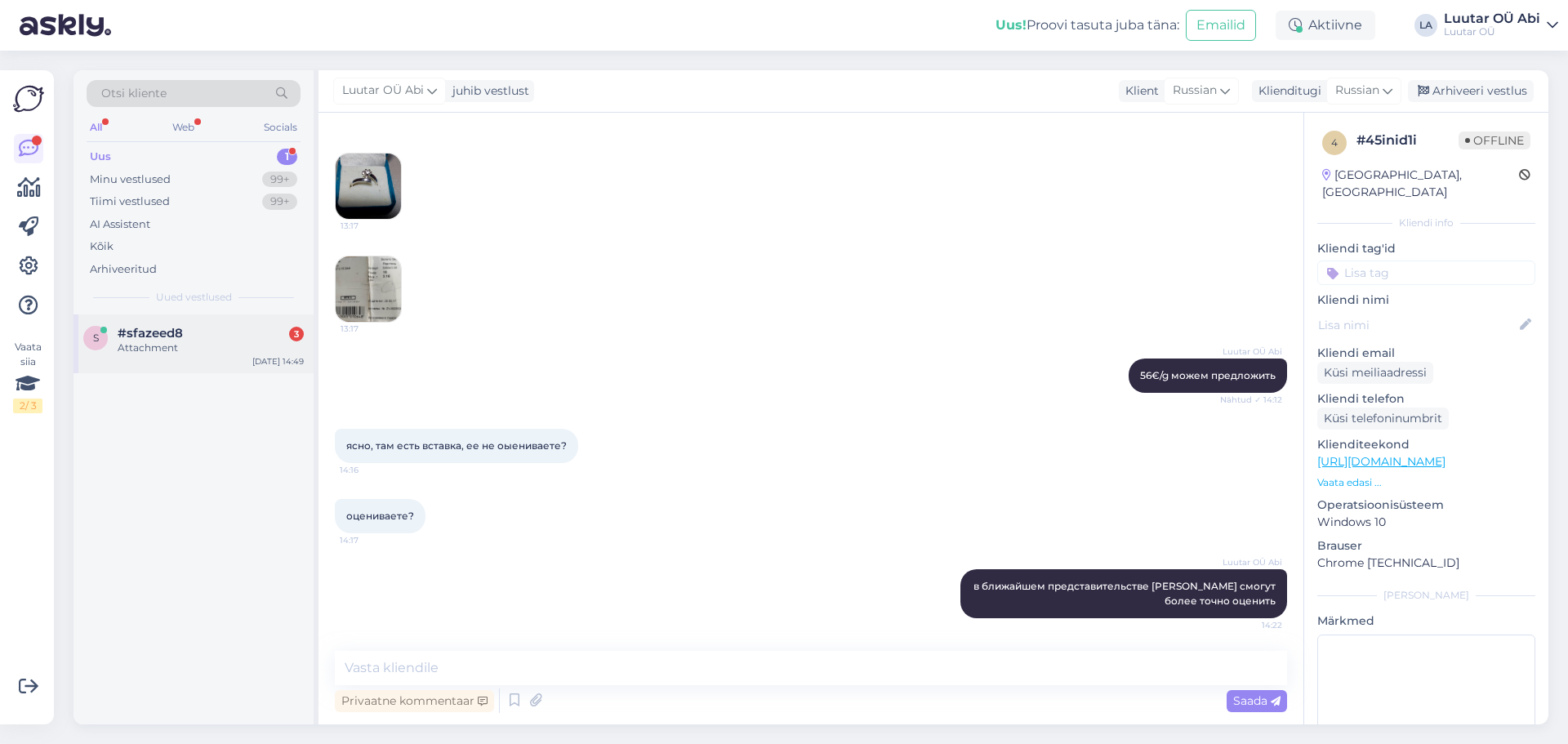
click at [223, 324] on div "s #sfazeed8 3 Attachment [DATE] 14:49" at bounding box center [194, 344] width 240 height 59
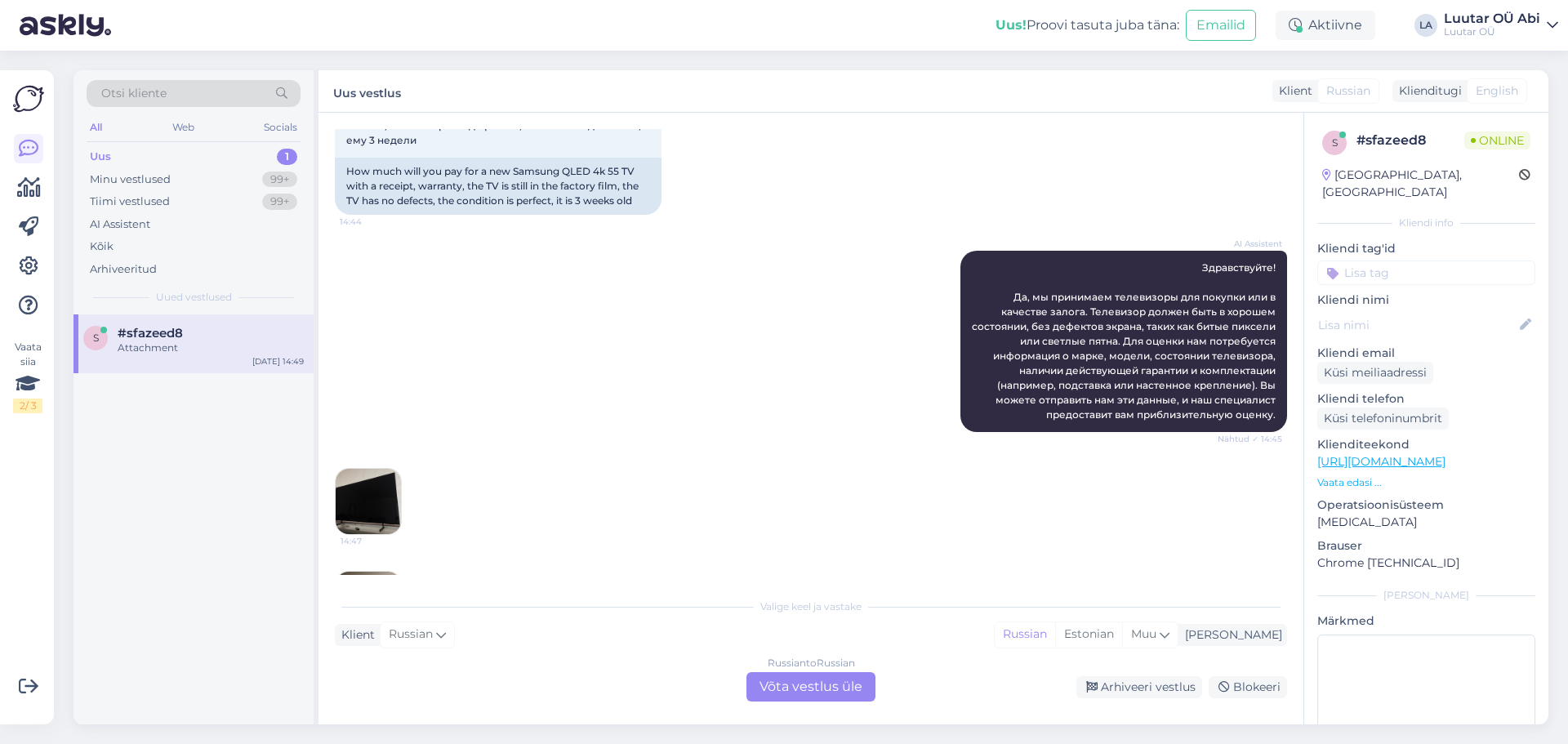
scroll to position [321, 0]
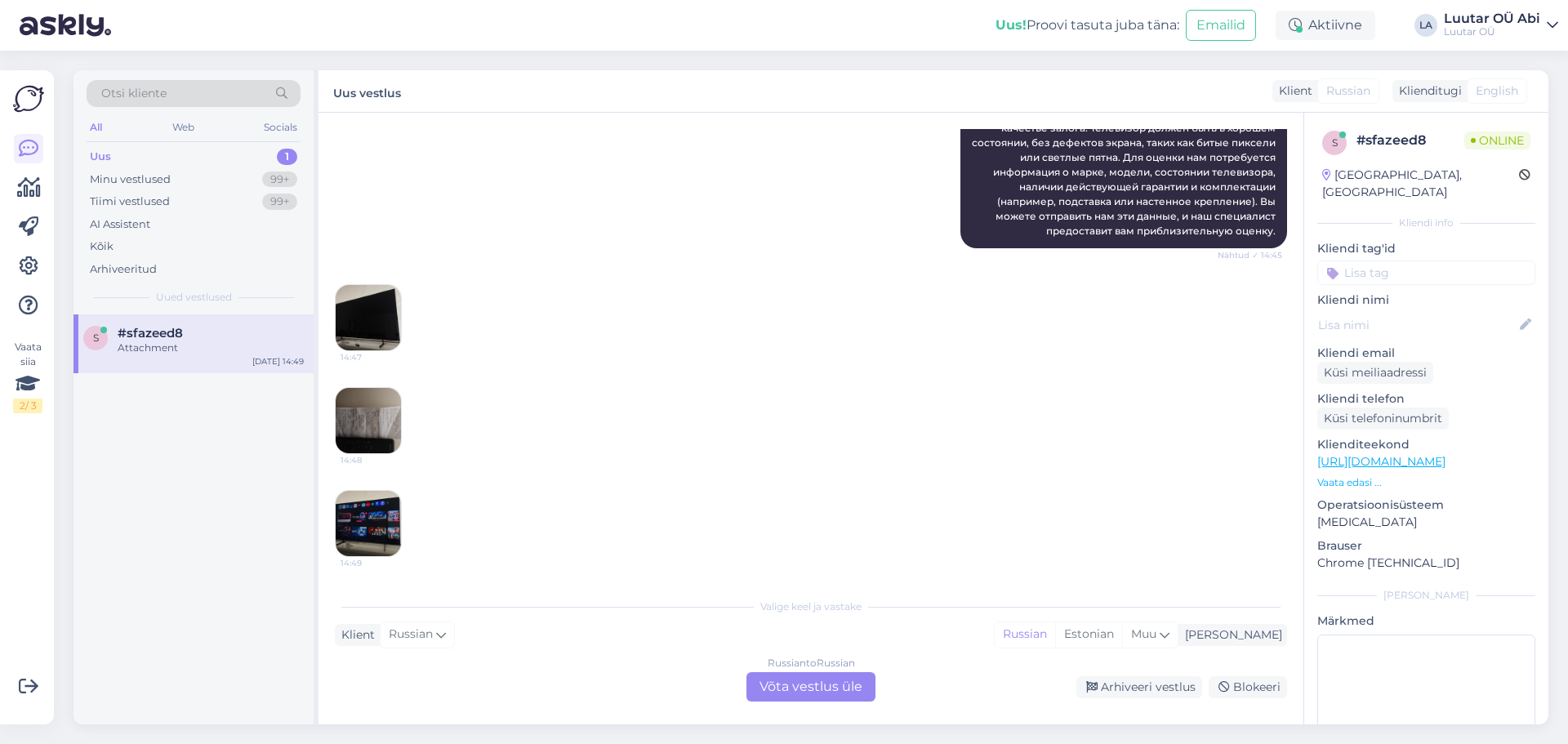
click at [365, 331] on img at bounding box center [368, 318] width 65 height 66
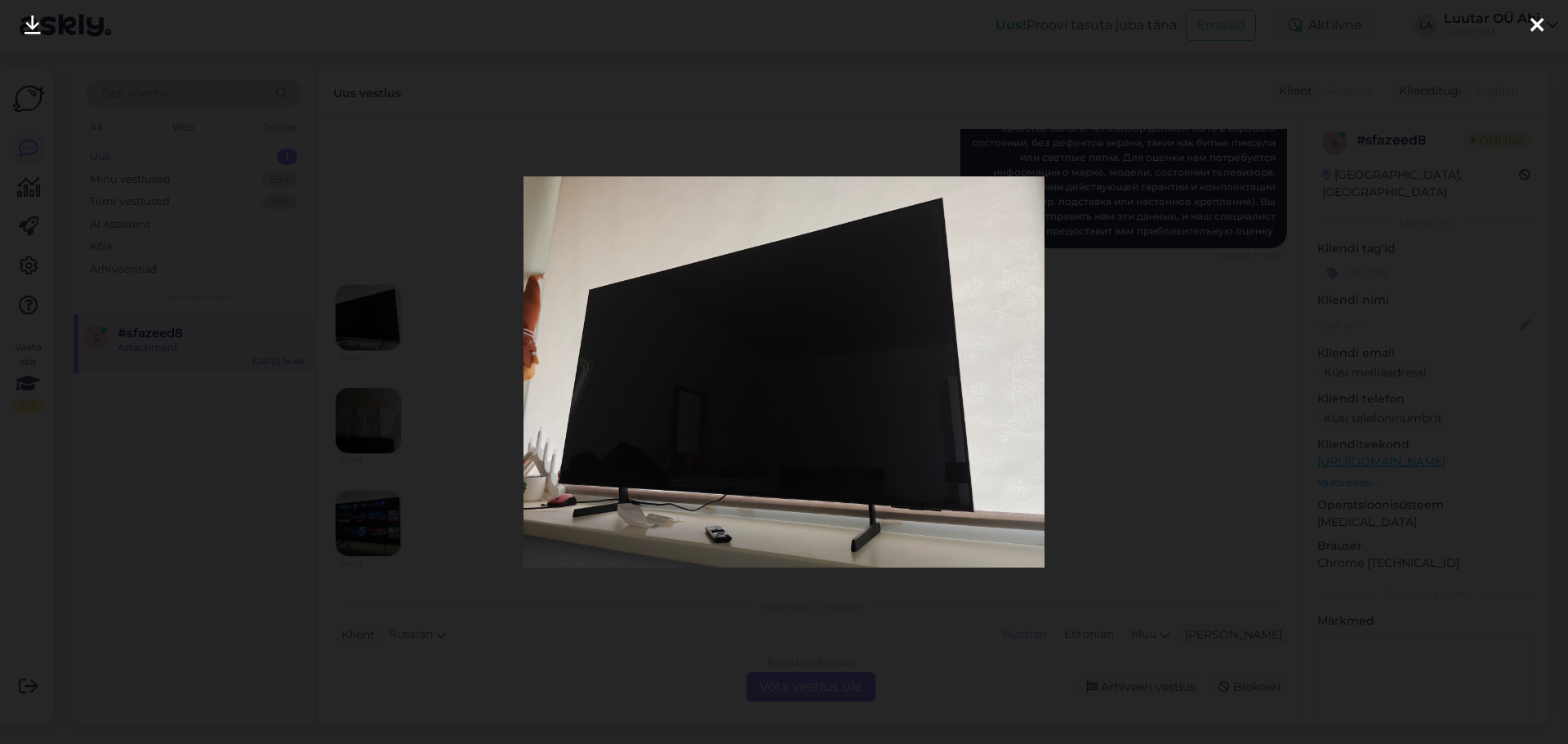
click at [37, 22] on icon at bounding box center [32, 26] width 17 height 22
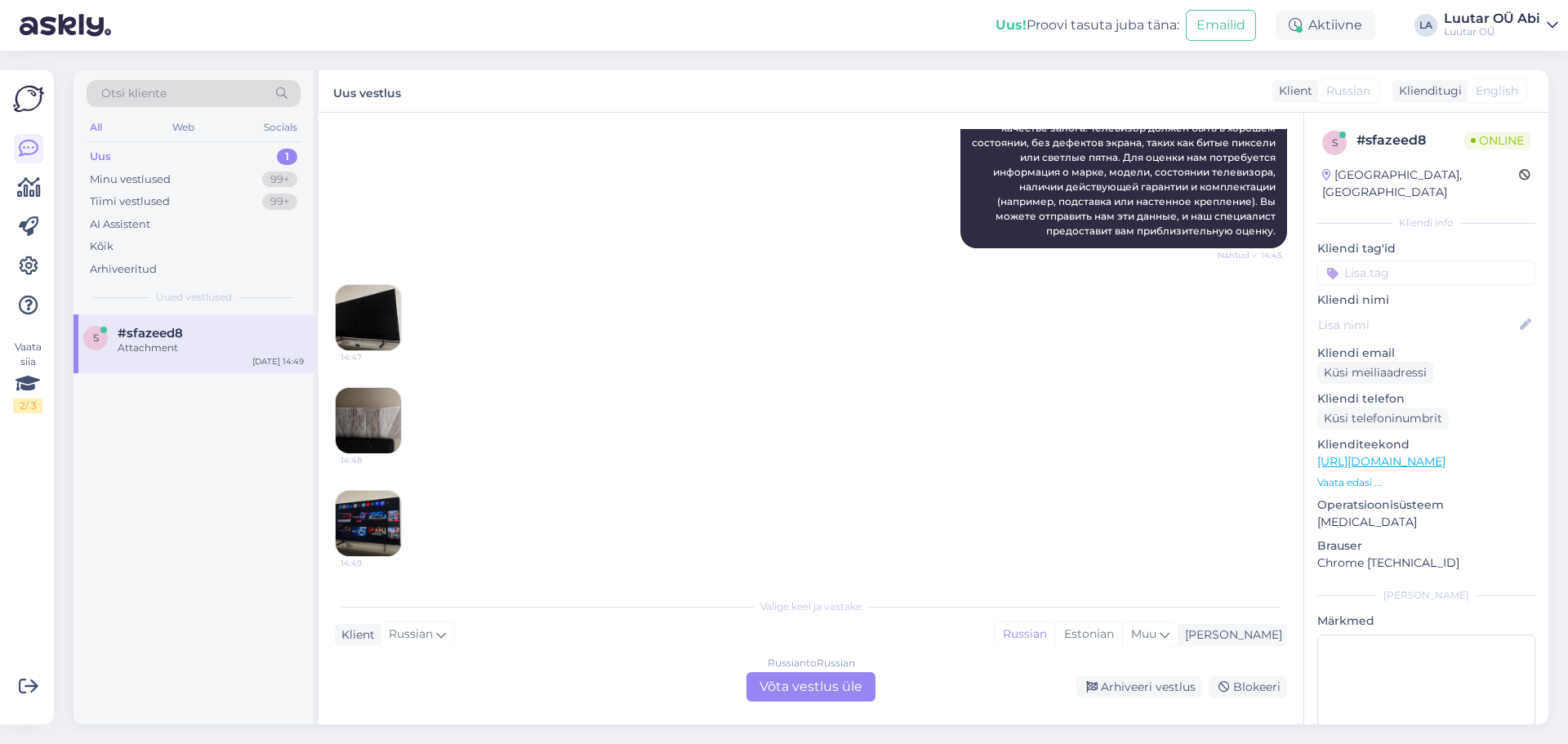
click at [373, 400] on img at bounding box center [368, 420] width 65 height 66
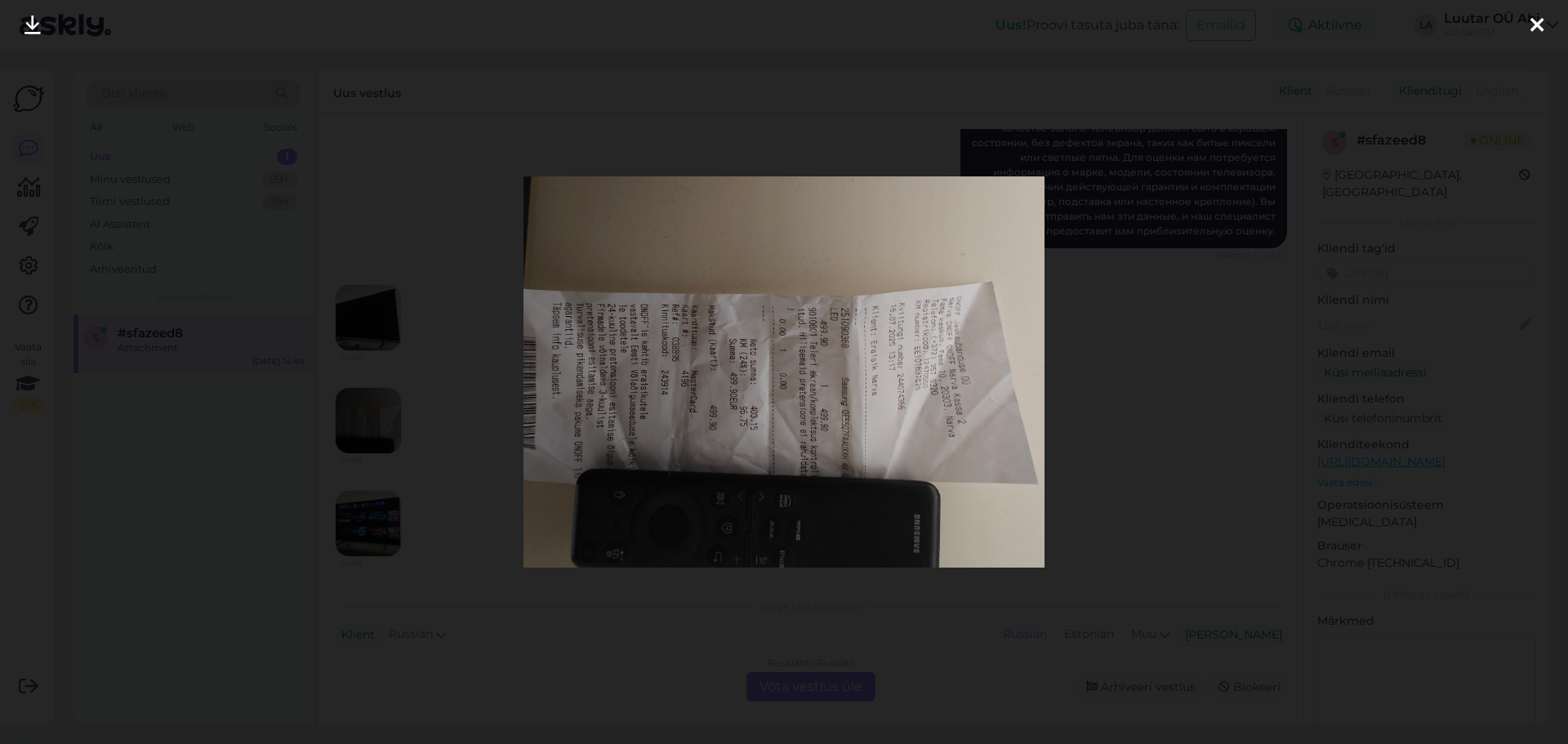
click at [37, 33] on icon at bounding box center [32, 26] width 17 height 22
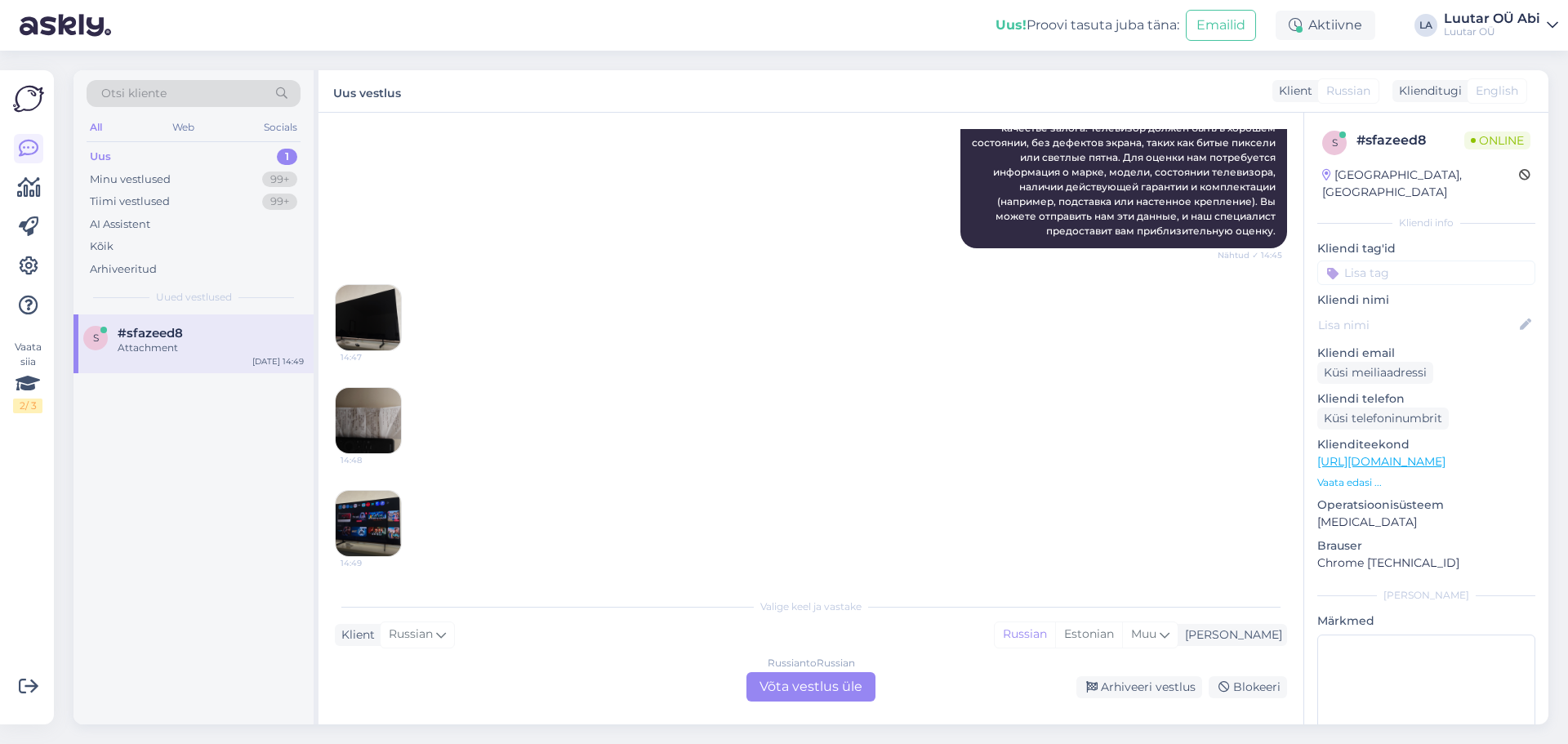
click at [368, 529] on img at bounding box center [368, 523] width 65 height 66
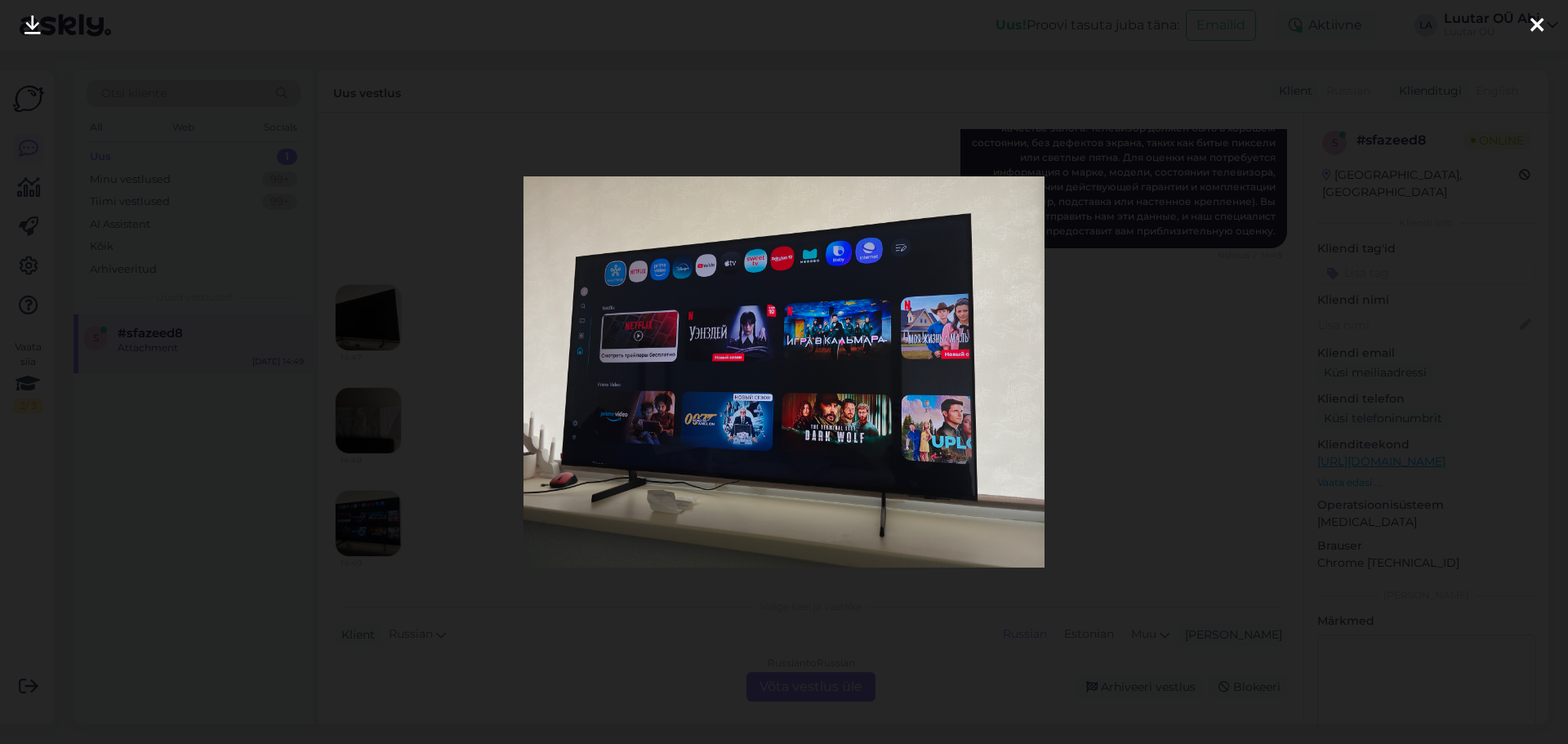
click at [591, 593] on div at bounding box center [784, 372] width 1568 height 744
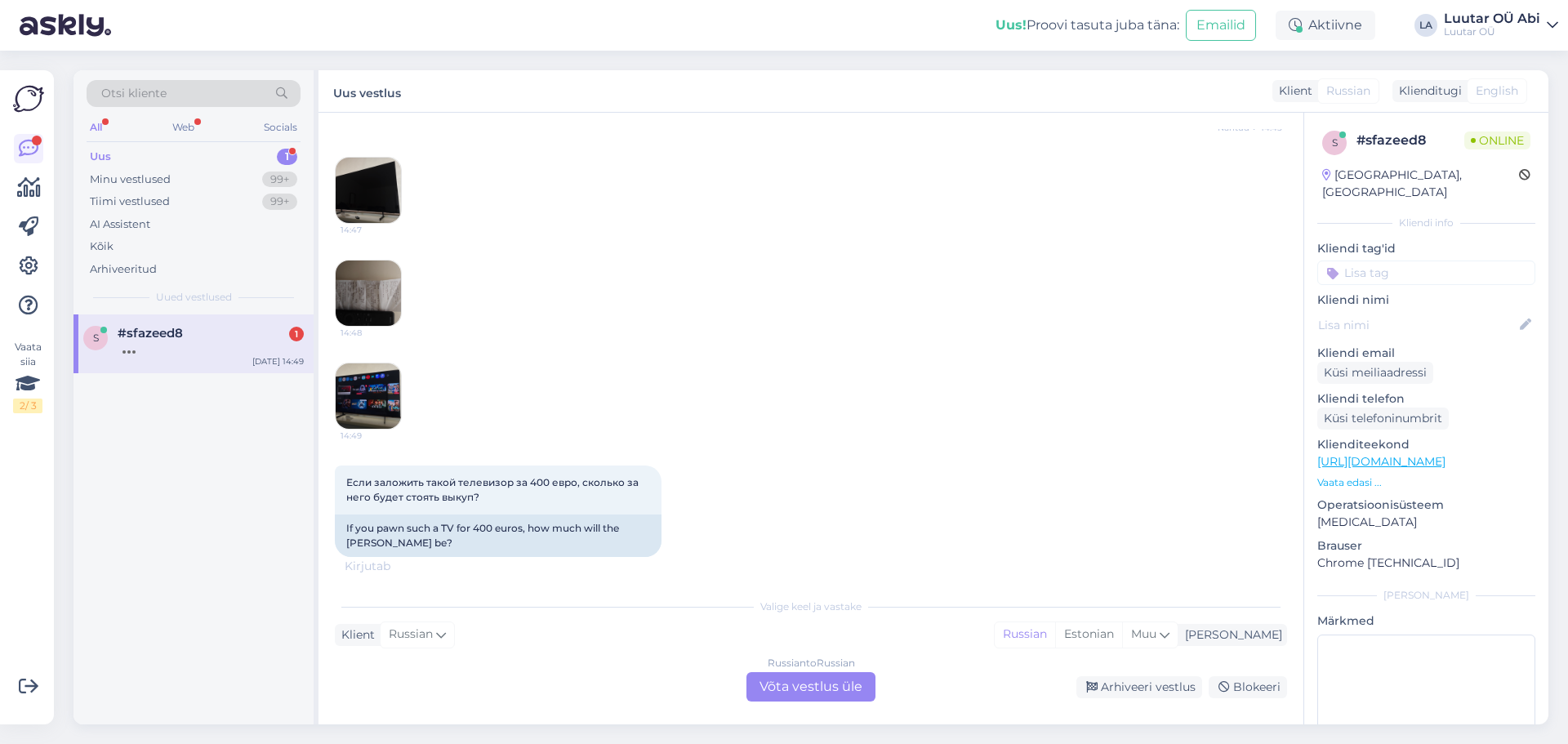
scroll to position [546, 0]
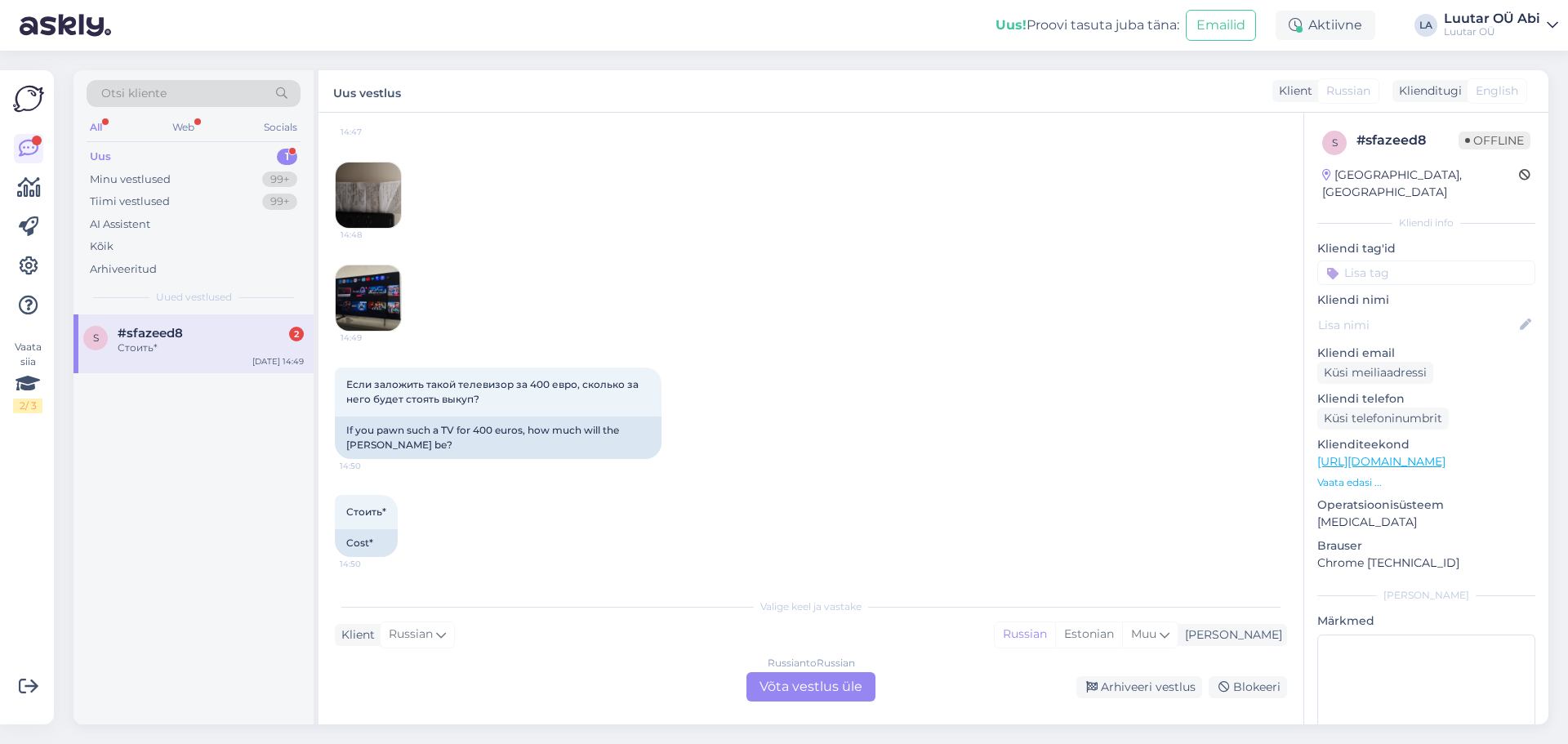
click at [795, 355] on div "Если заложить такой телевизор за 400 евро, сколько за него будет стоять выкуп? …" at bounding box center [811, 414] width 952 height 127
click at [200, 353] on div "Стоить*" at bounding box center [210, 347] width 187 height 15
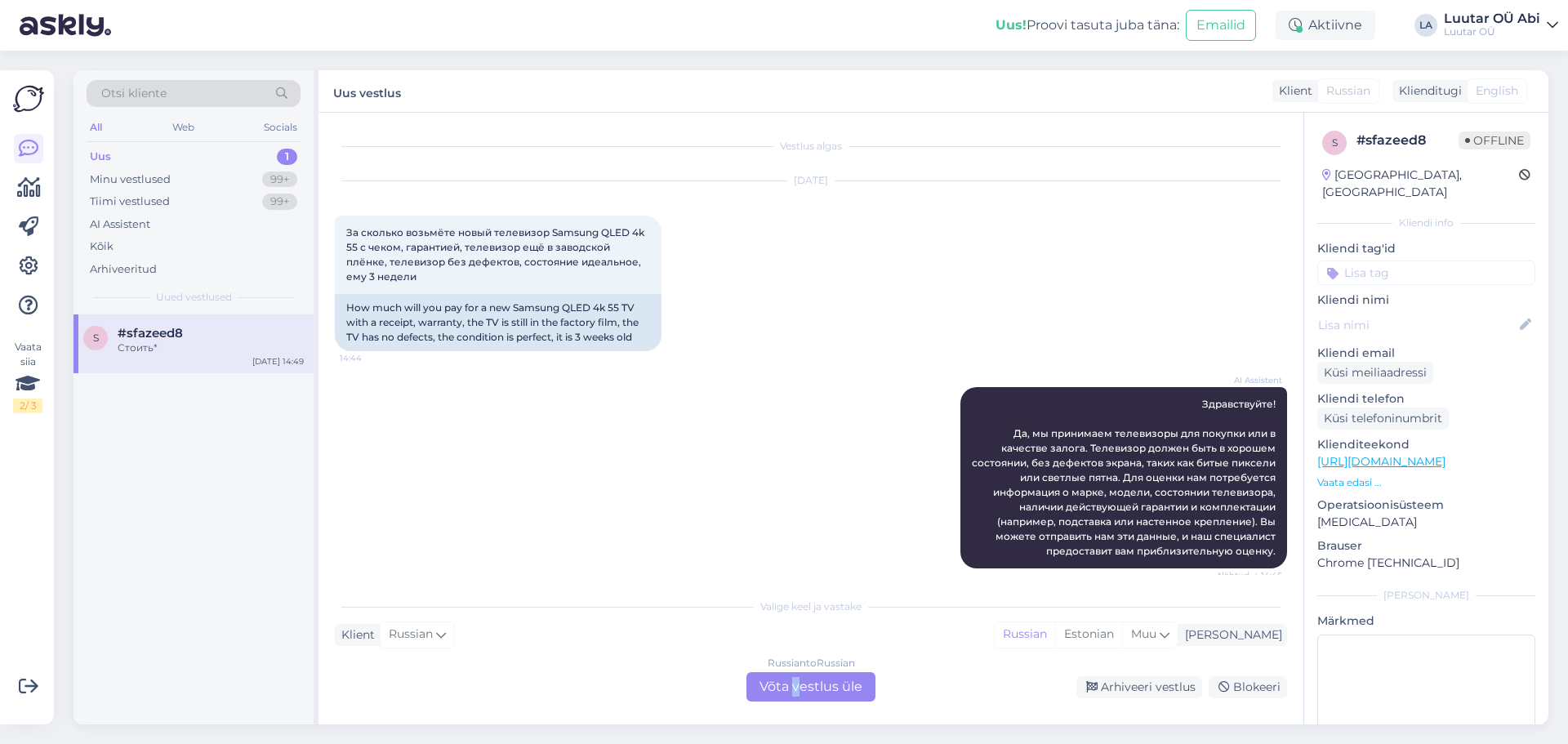
click at [797, 690] on div "Russian to Russian Võta vestlus üle" at bounding box center [811, 687] width 129 height 29
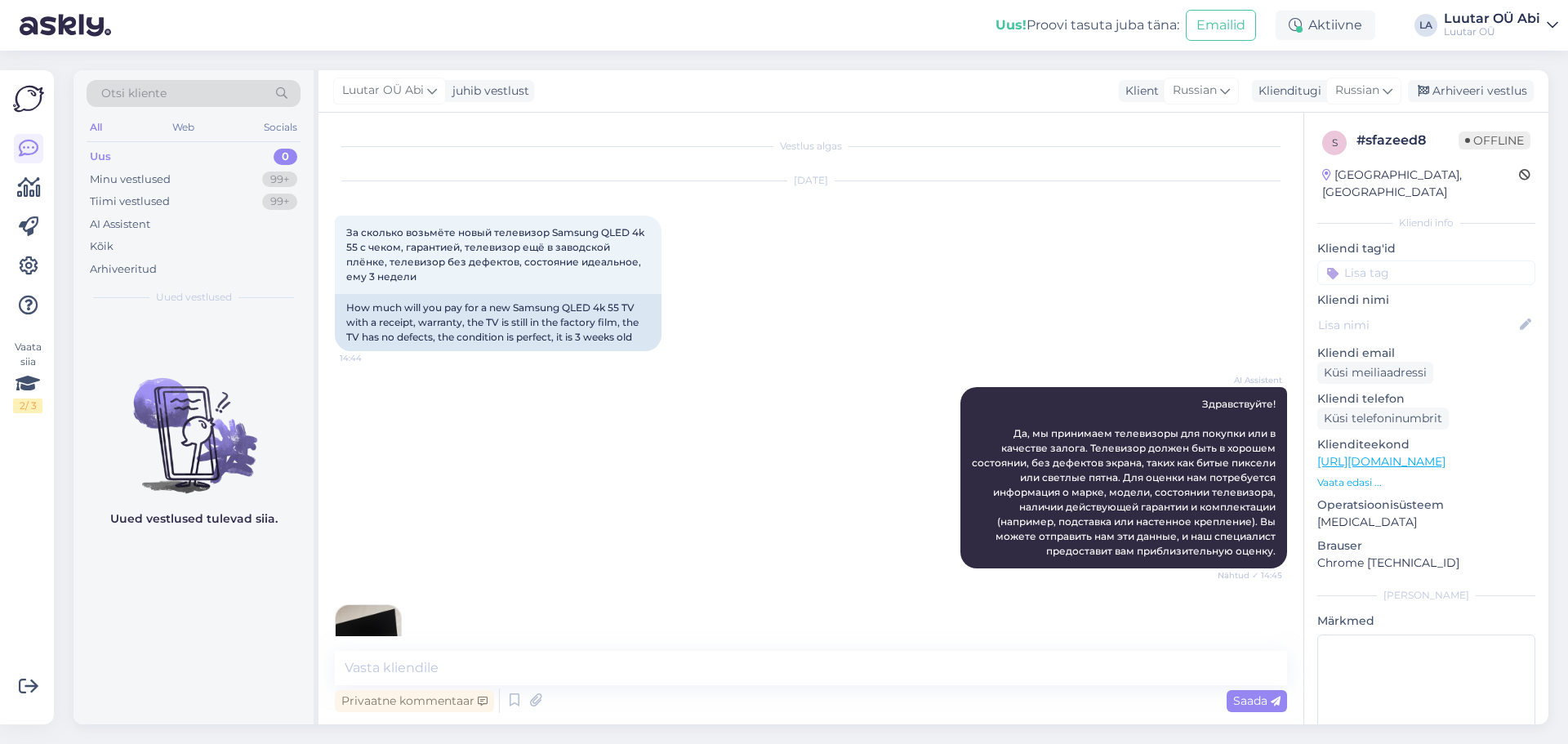
drag, startPoint x: 653, startPoint y: 643, endPoint x: 624, endPoint y: 662, distance: 34.7
click at [653, 643] on div "Vestlus algas [DATE] За сколько возьмёте новый телевизор Samsung QLED 4k 55 с ч…" at bounding box center [811, 418] width 985 height 612
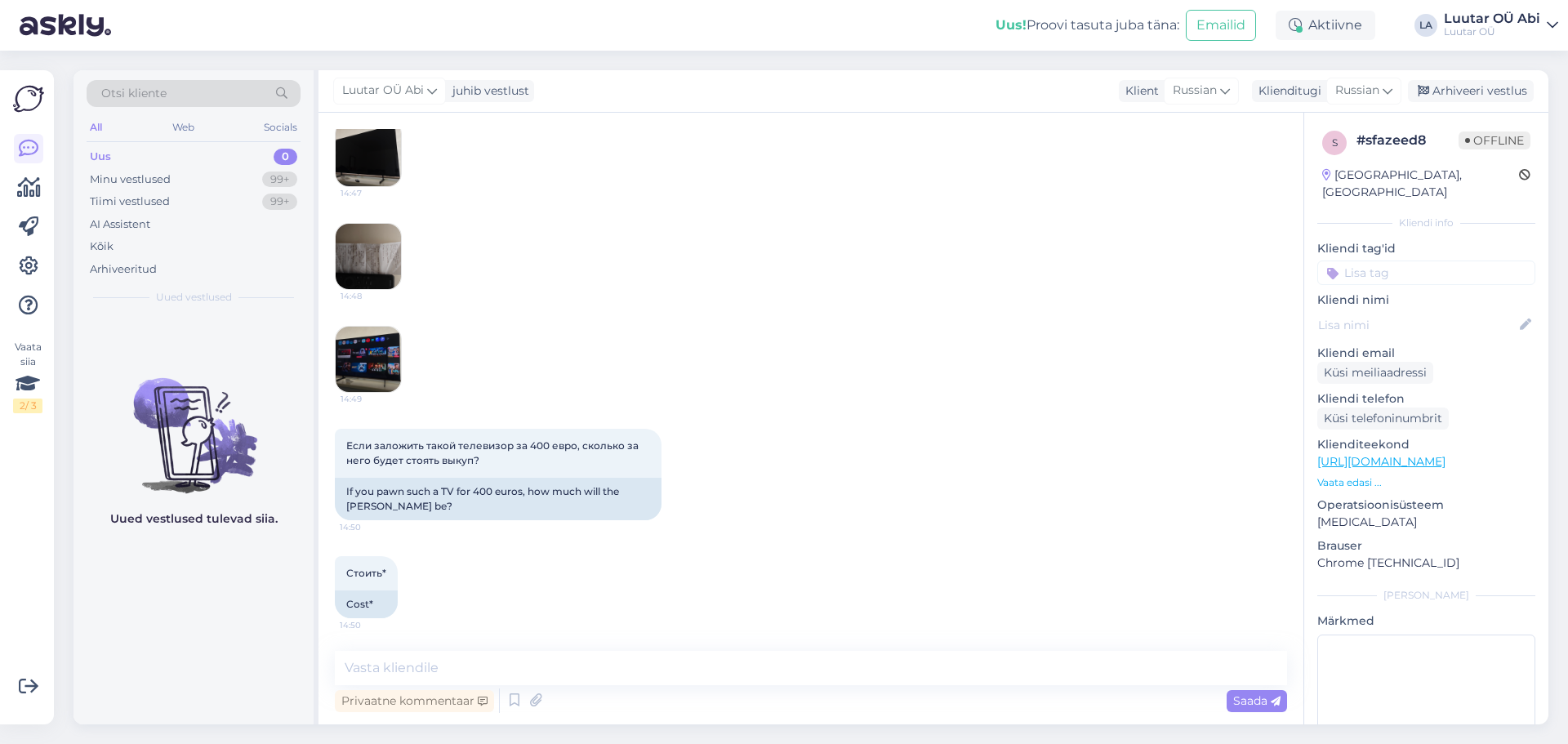
scroll to position [76, 0]
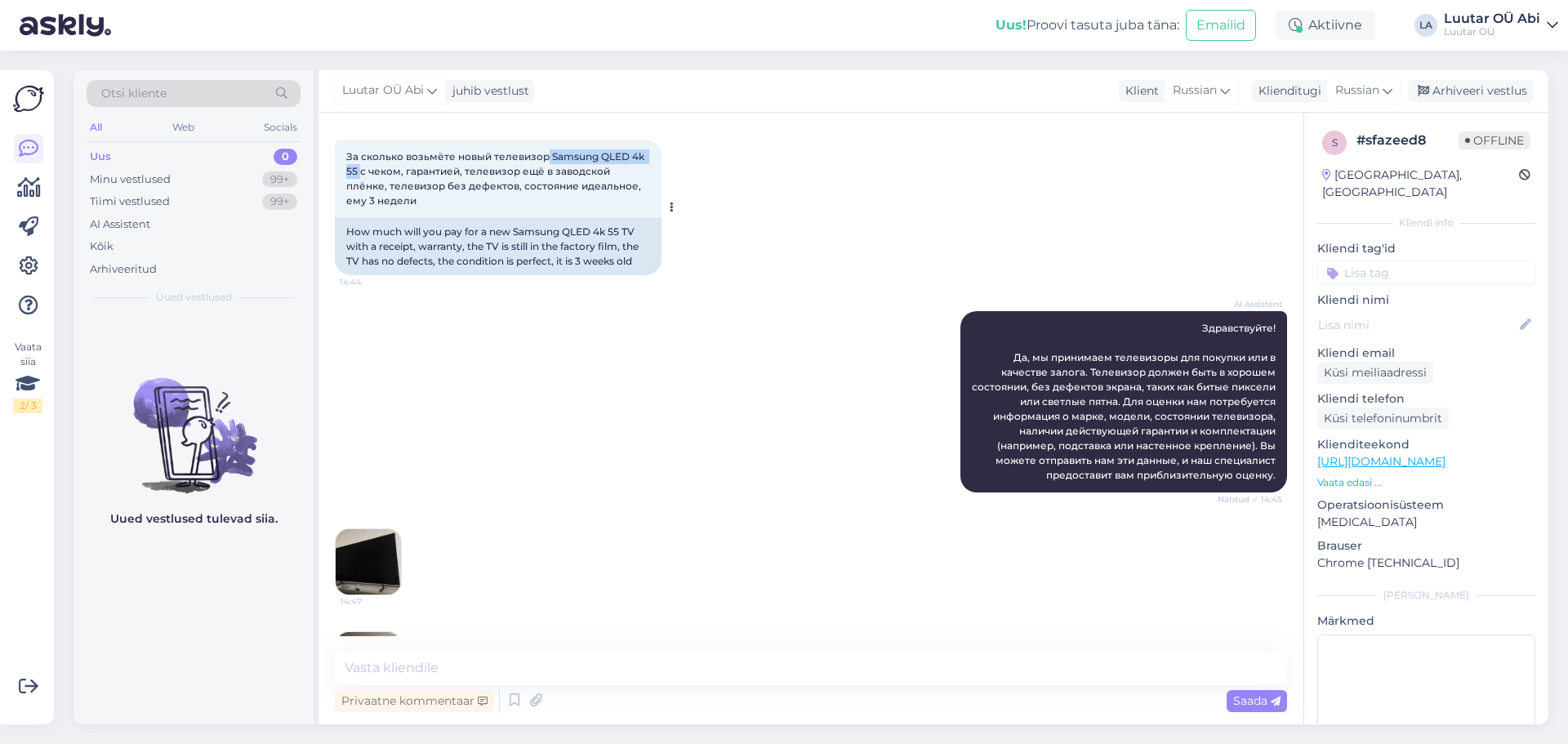
drag, startPoint x: 547, startPoint y: 156, endPoint x: 361, endPoint y: 169, distance: 186.5
click at [361, 169] on span "За сколько возьмёте новый телевизор Samsung QLED 4k 55 с чеком, гарантией, теле…" at bounding box center [496, 179] width 300 height 57
copy span "Samsung QLED 4k 55"
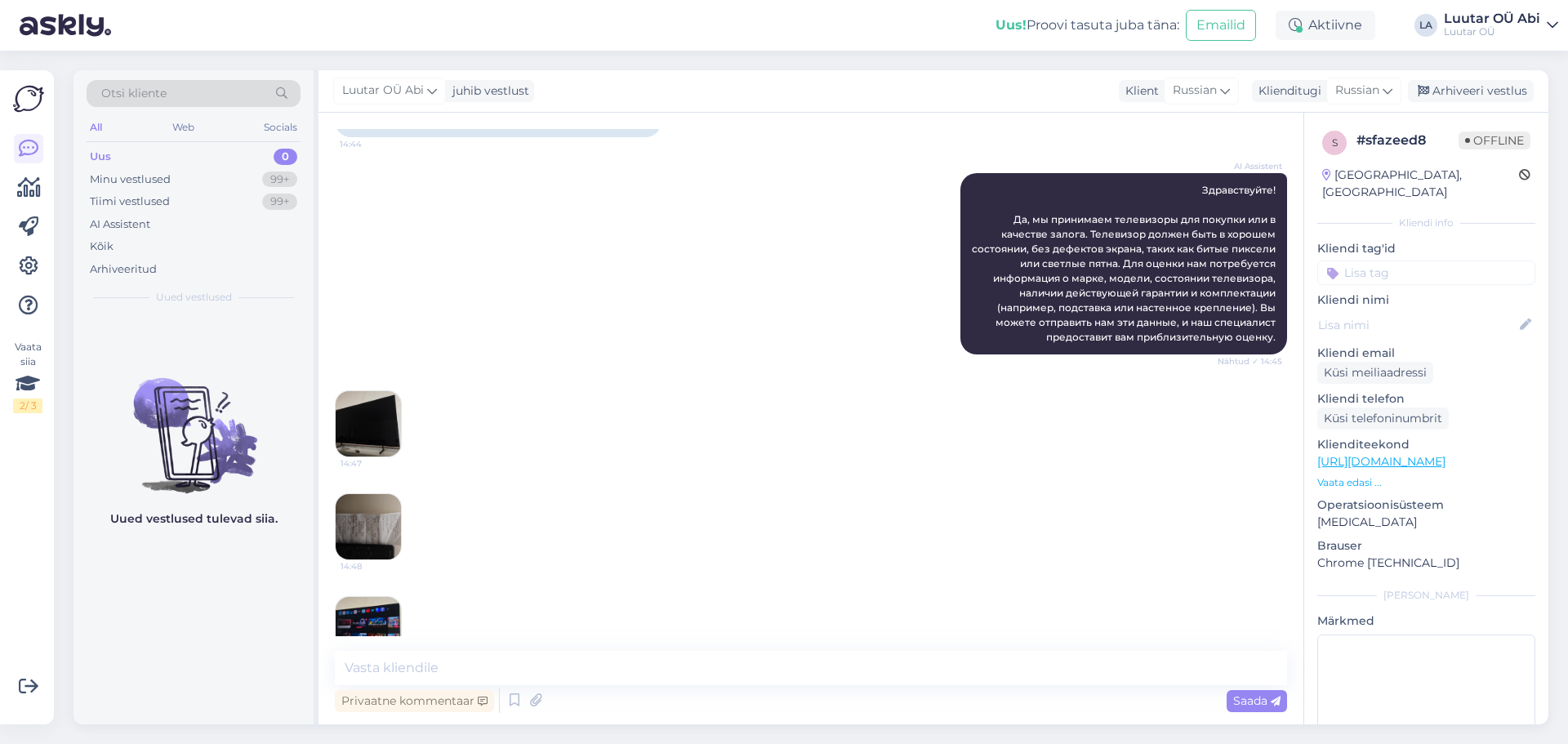
scroll to position [484, 0]
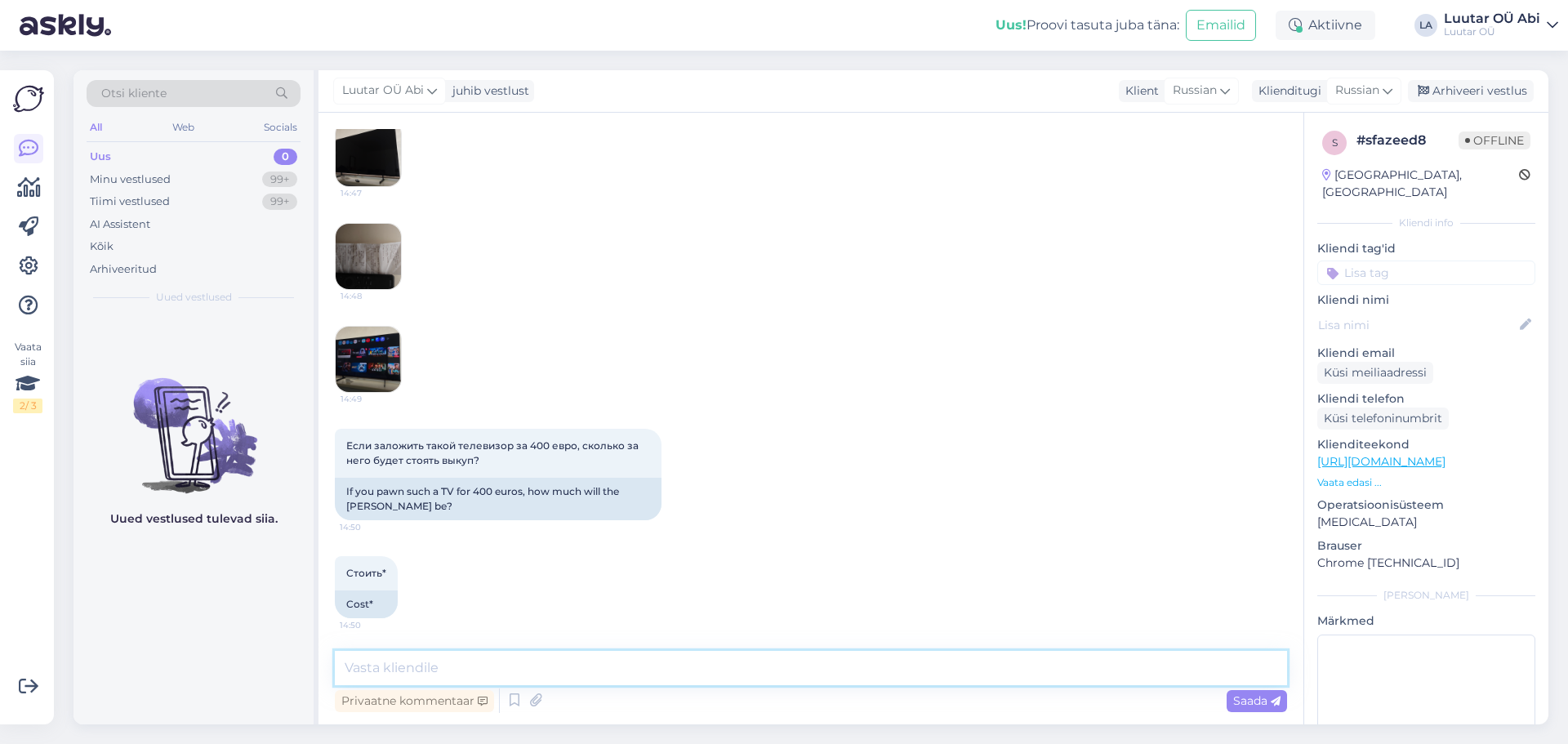
click at [717, 656] on textarea at bounding box center [811, 668] width 952 height 34
type textarea "до 160 можем предложить"
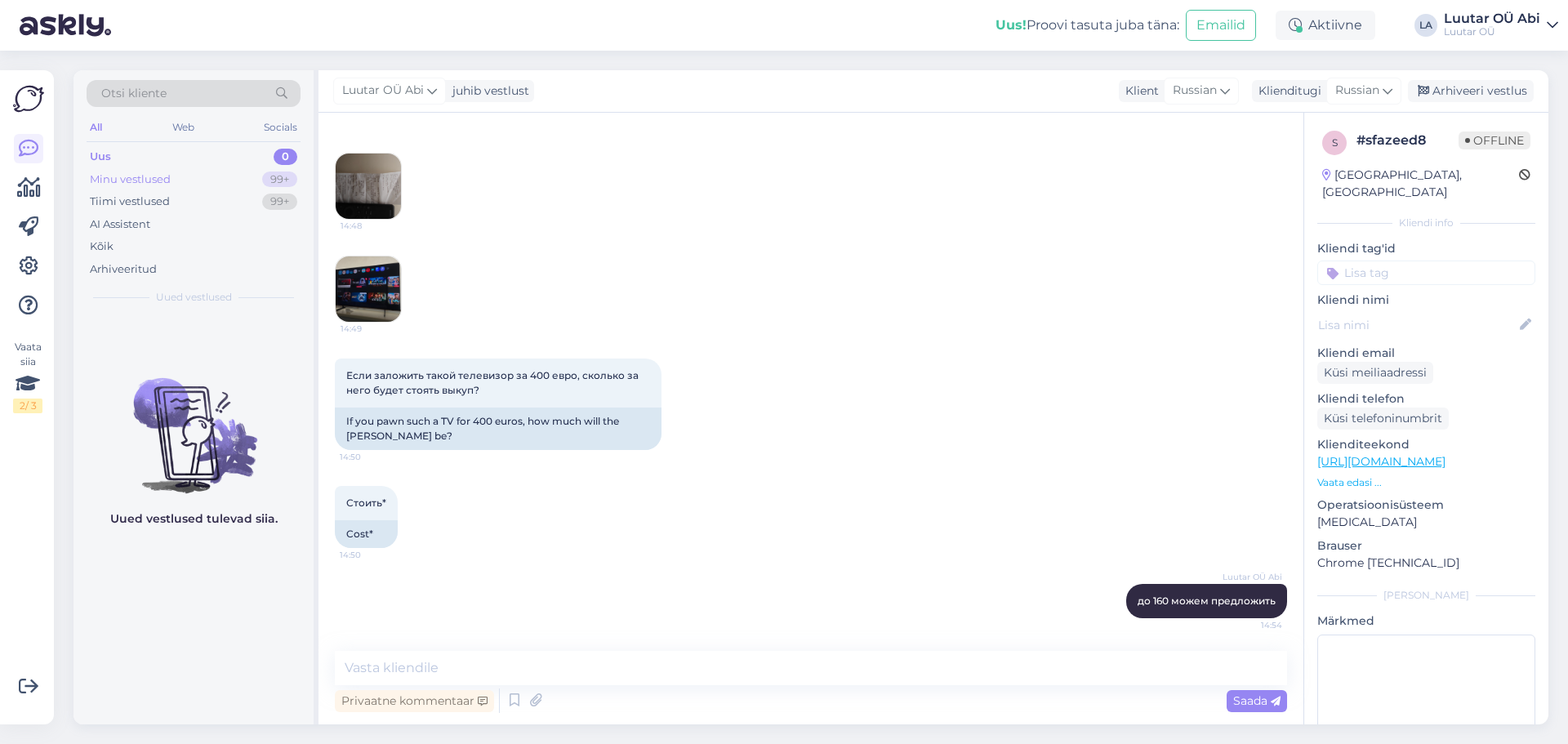
click at [254, 174] on div "Minu vestlused 99+" at bounding box center [194, 179] width 214 height 22
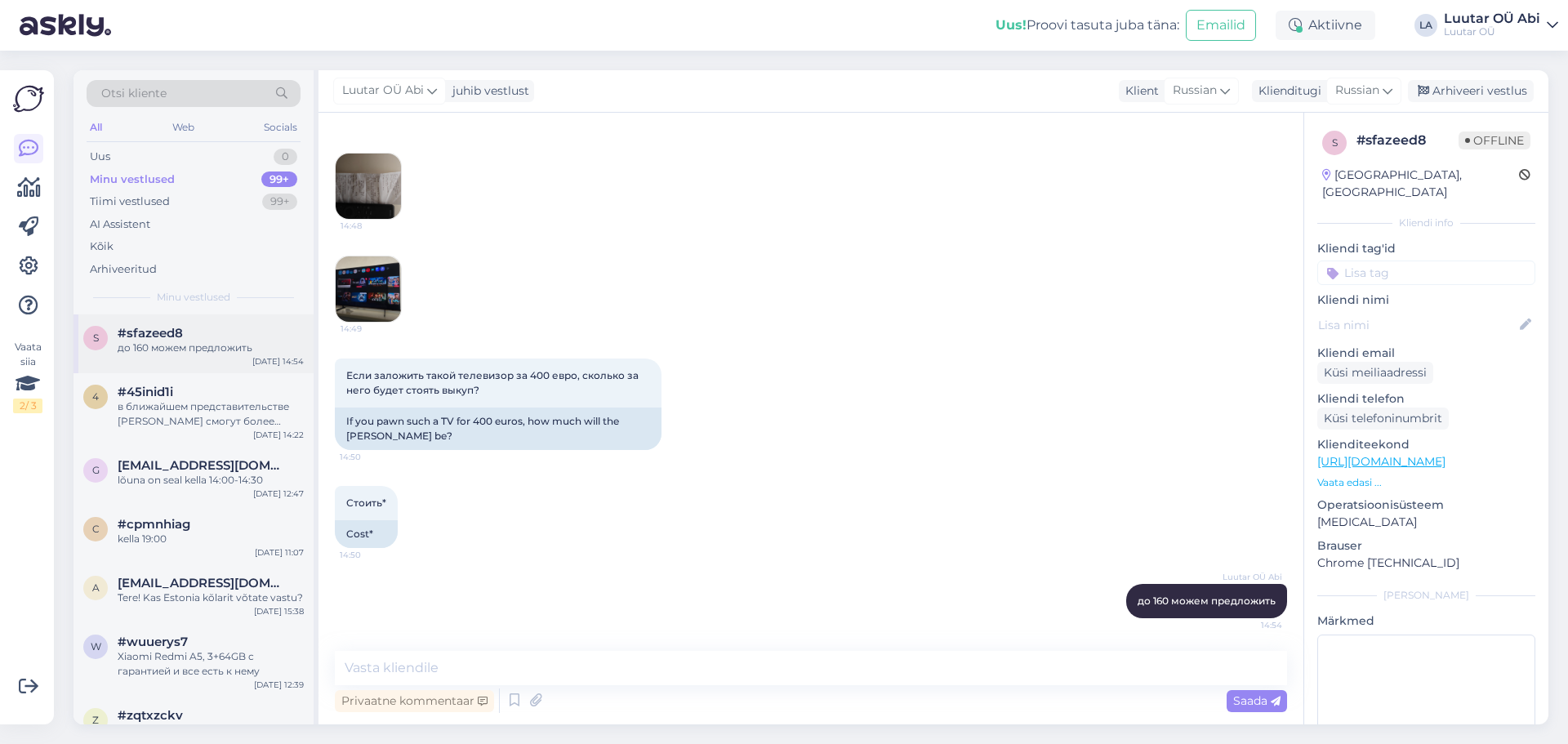
click at [189, 349] on div "до 160 можем предложить" at bounding box center [210, 347] width 187 height 15
click at [201, 423] on div "в ближайшем представительстве [PERSON_NAME] смогут более точно оценить" at bounding box center [210, 415] width 187 height 29
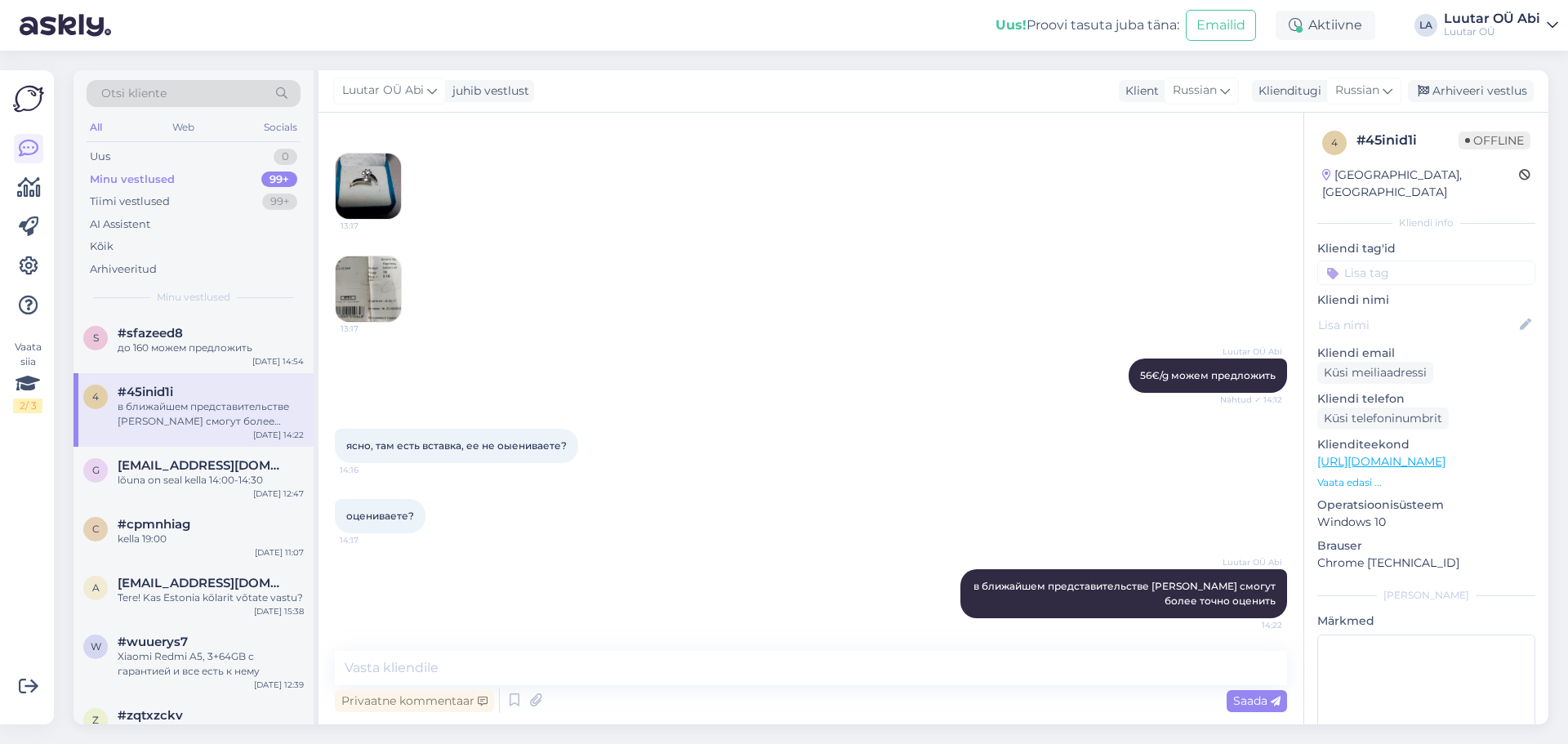
click at [667, 362] on div "Luutar OÜ Abi 56€/g можем предложить Nähtud ✓ 14:12" at bounding box center [811, 375] width 952 height 70
click at [224, 197] on div "Tiimi vestlused 99+" at bounding box center [194, 201] width 214 height 22
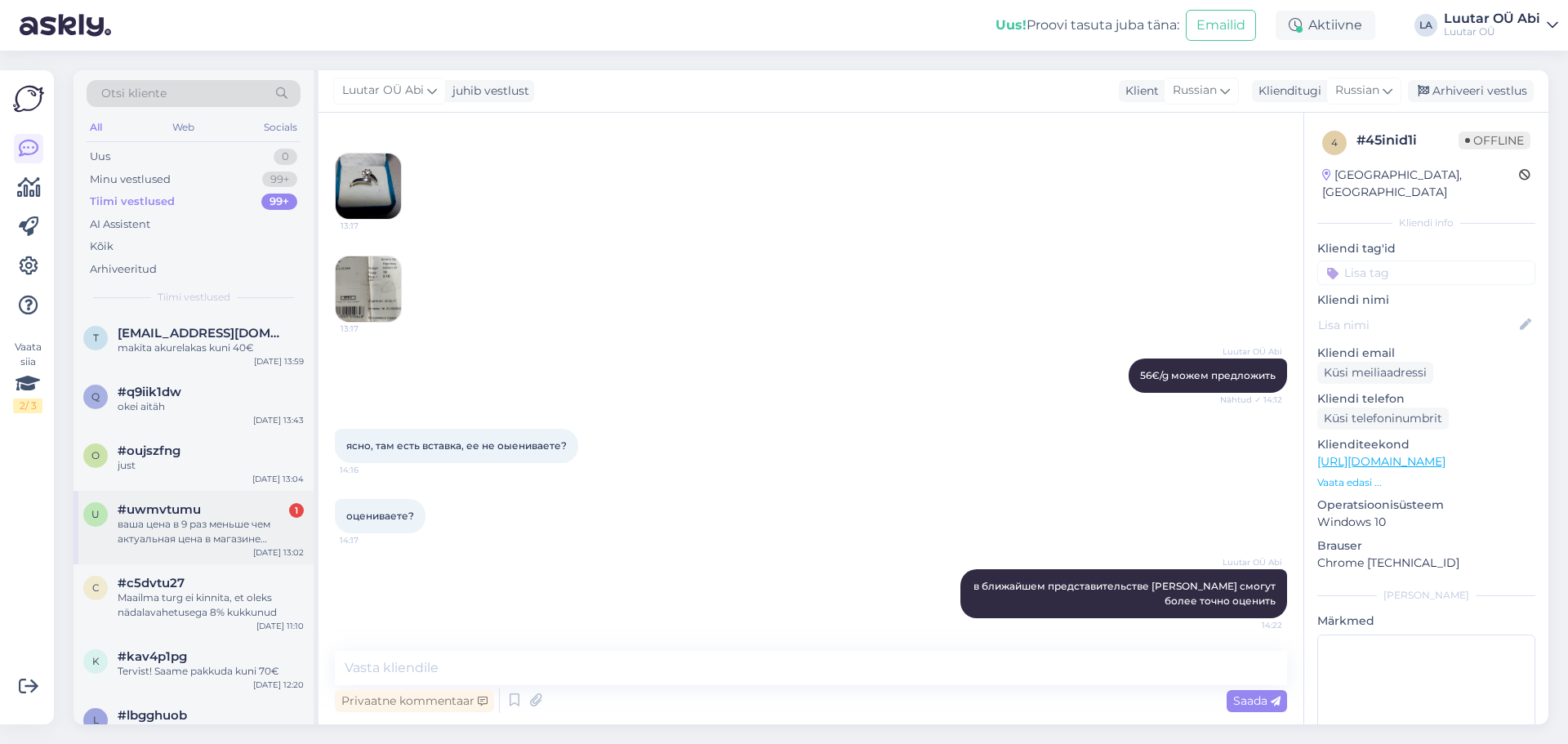
click at [241, 535] on div "ваша цена в 9 раз меньше чем актуальная цена в магазине магазине" at bounding box center [210, 532] width 187 height 29
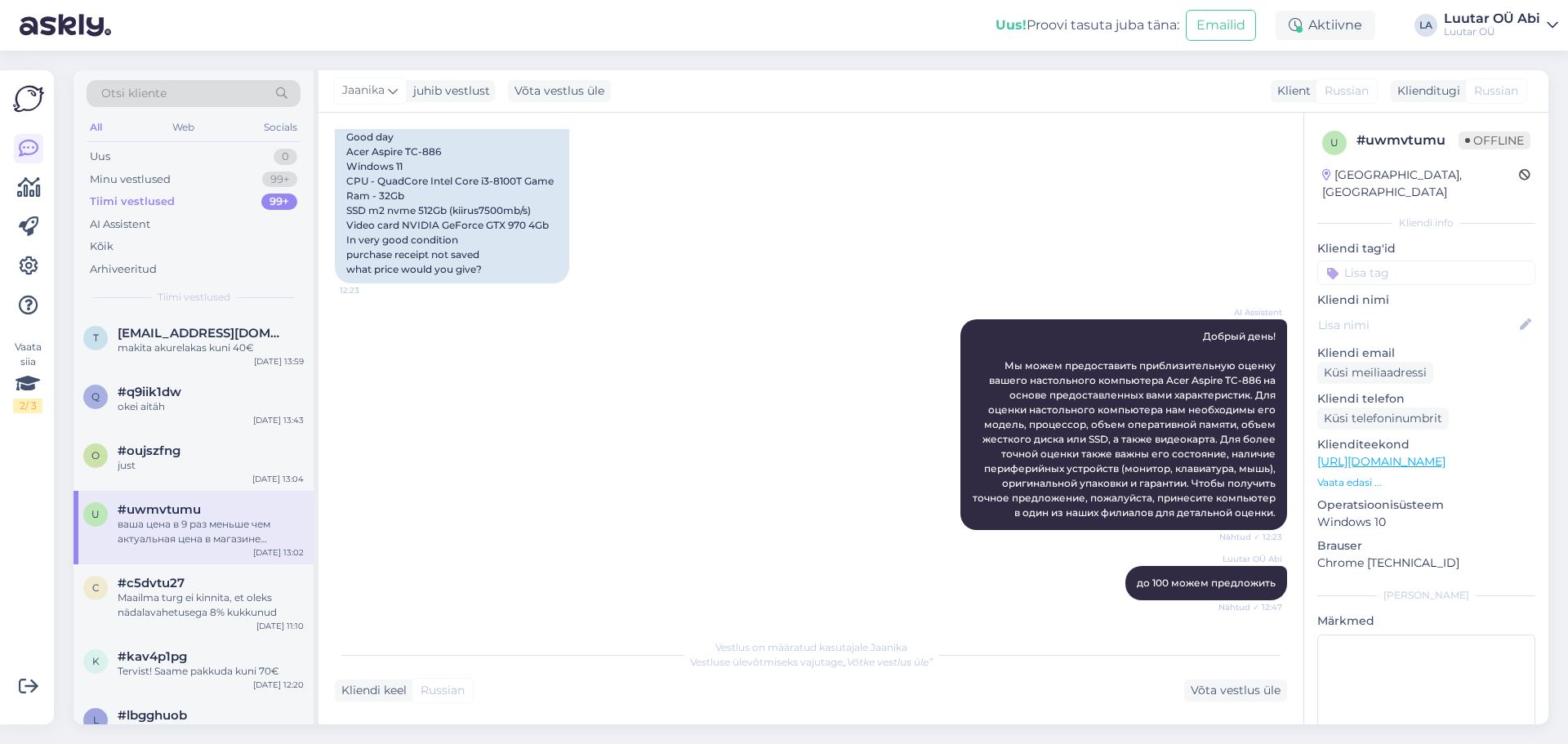
scroll to position [346, 0]
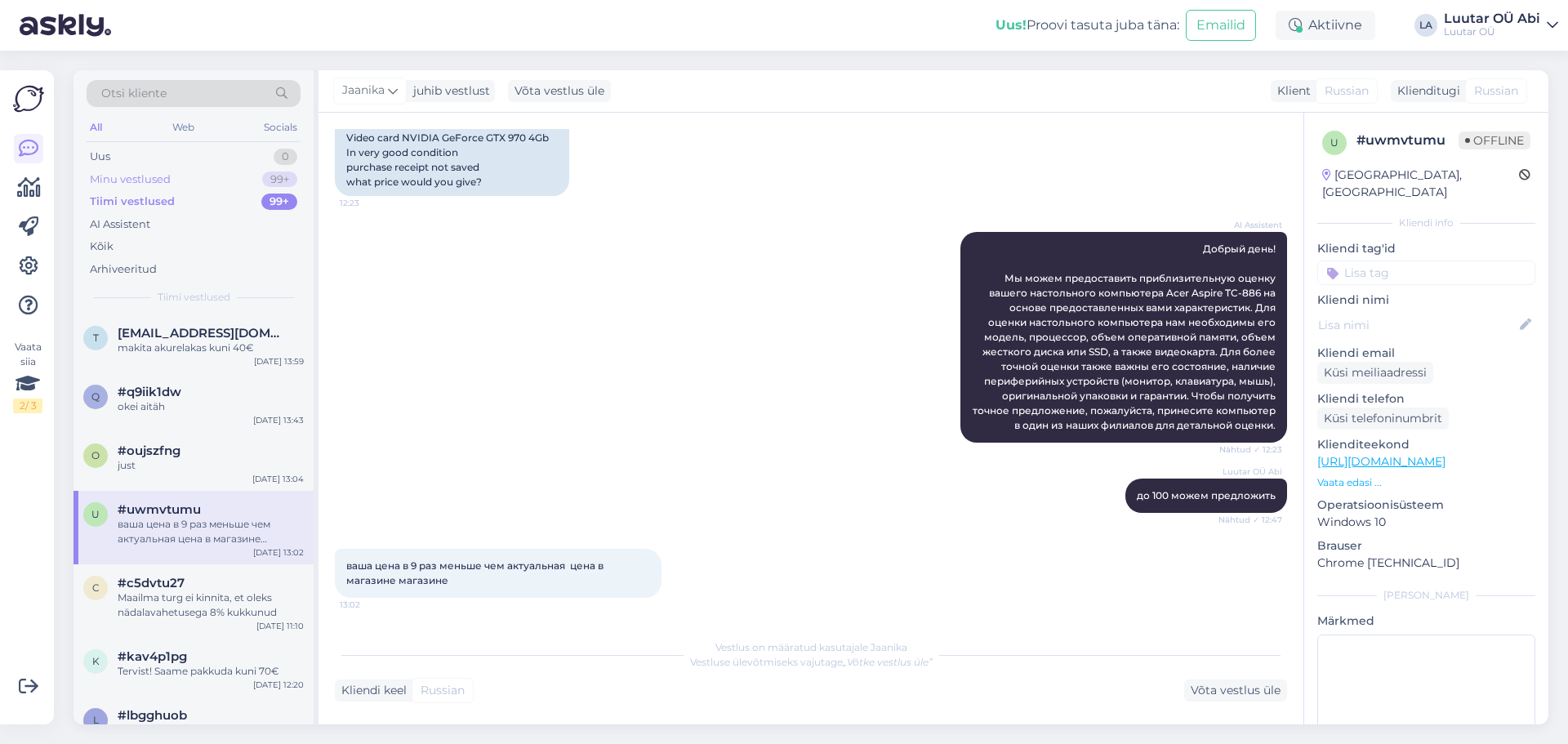
click at [168, 169] on div "Minu vestlused 99+" at bounding box center [194, 179] width 214 height 22
